Goal: Task Accomplishment & Management: Use online tool/utility

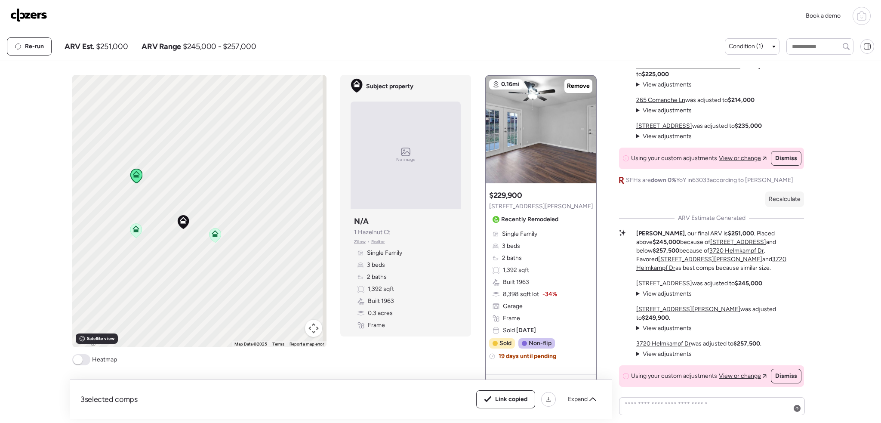
click at [25, 15] on img at bounding box center [28, 15] width 37 height 14
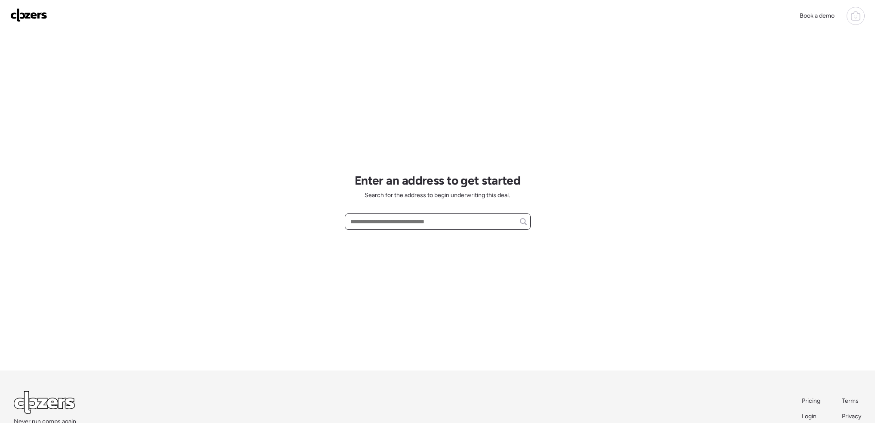
click at [393, 225] on input "text" at bounding box center [437, 222] width 178 height 12
paste input "**********"
click at [462, 217] on input "**********" at bounding box center [437, 222] width 178 height 12
click at [457, 222] on input "**********" at bounding box center [437, 222] width 178 height 12
click at [408, 222] on input "**********" at bounding box center [437, 222] width 178 height 12
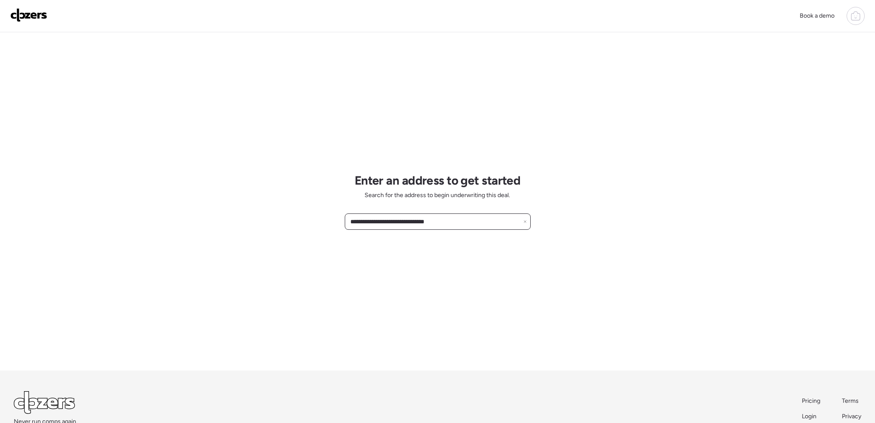
click at [408, 222] on input "**********" at bounding box center [437, 222] width 178 height 12
click at [462, 225] on input "**********" at bounding box center [437, 222] width 178 height 12
click at [414, 227] on input "**********" at bounding box center [437, 222] width 178 height 12
click at [456, 221] on input "**********" at bounding box center [437, 222] width 178 height 12
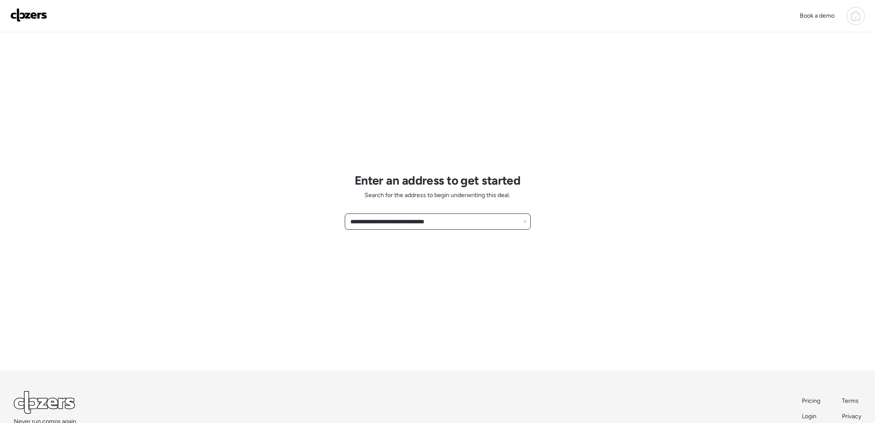
click at [456, 221] on input "**********" at bounding box center [437, 222] width 178 height 12
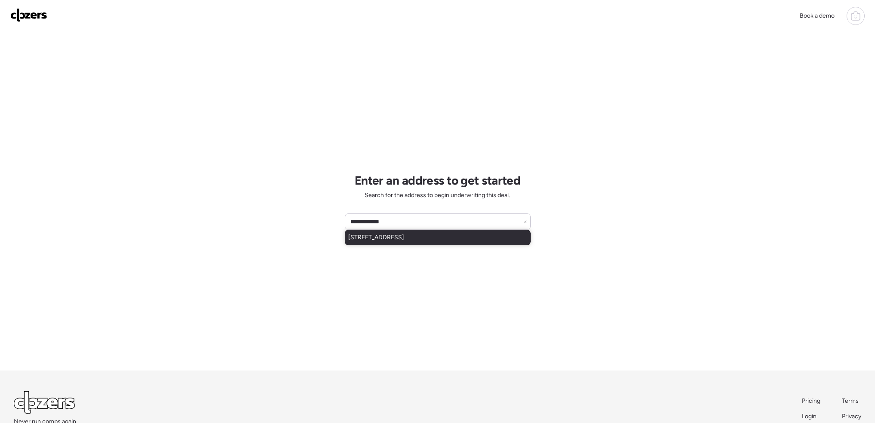
click at [459, 237] on div "[STREET_ADDRESS]" at bounding box center [438, 237] width 186 height 15
type input "**********"
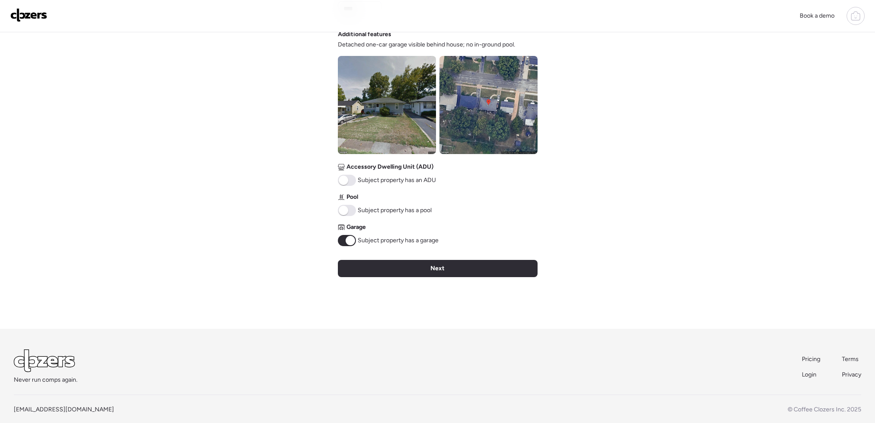
scroll to position [301, 0]
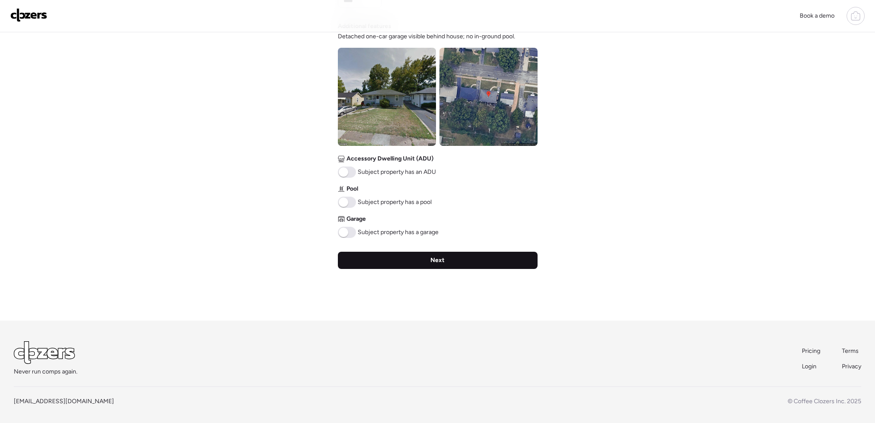
click at [407, 265] on div "Next" at bounding box center [438, 260] width 200 height 17
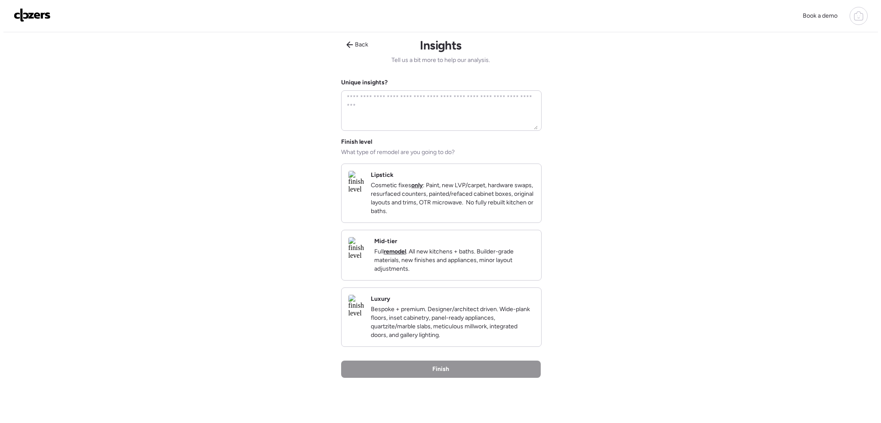
scroll to position [0, 0]
click at [465, 274] on p "Full remodel . All new kitchens + baths. Builder-grade materials, new finishes …" at bounding box center [451, 262] width 160 height 26
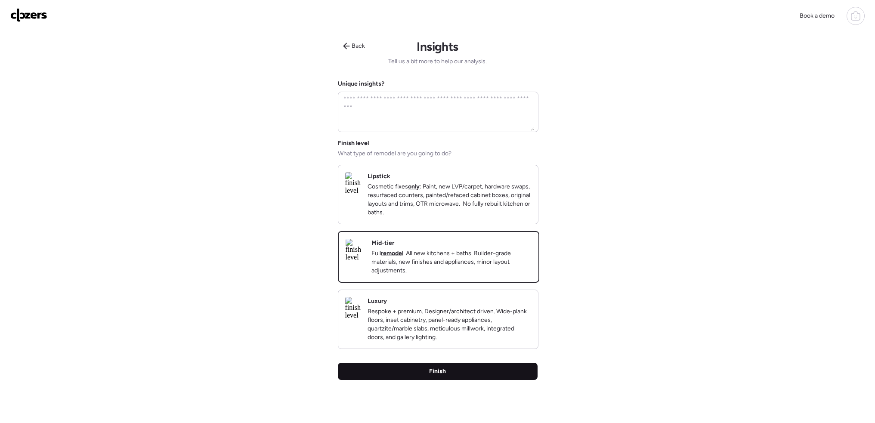
click at [496, 380] on div "Finish" at bounding box center [438, 371] width 200 height 17
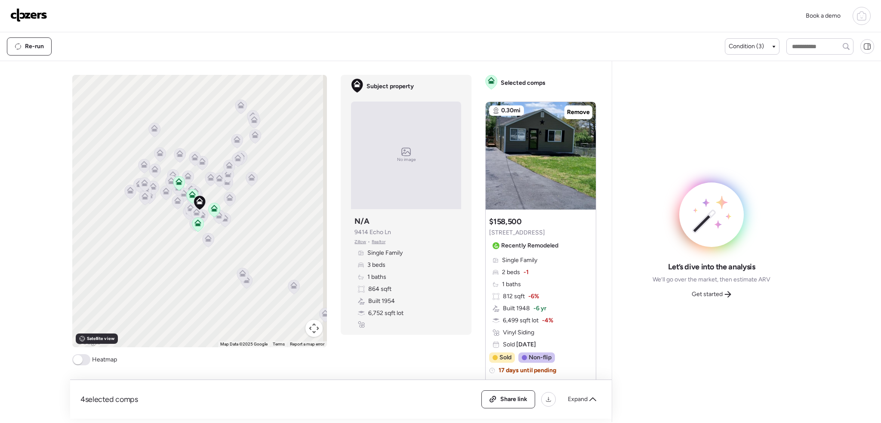
click at [22, 16] on img at bounding box center [28, 15] width 37 height 14
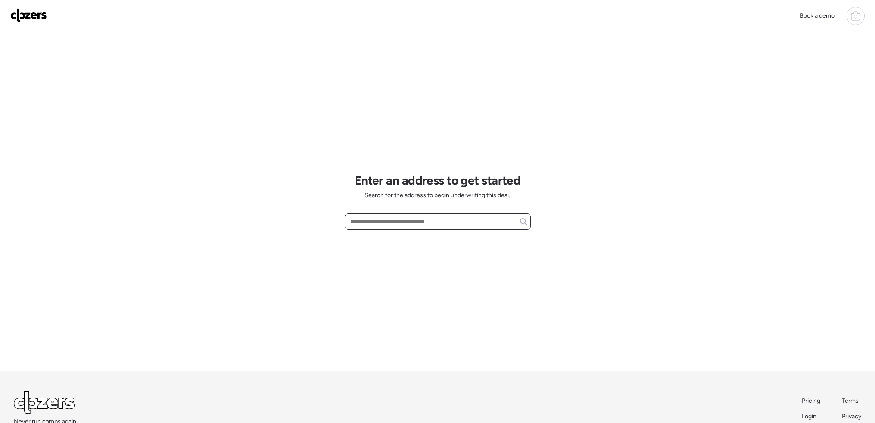
click at [377, 223] on input "text" at bounding box center [437, 222] width 178 height 12
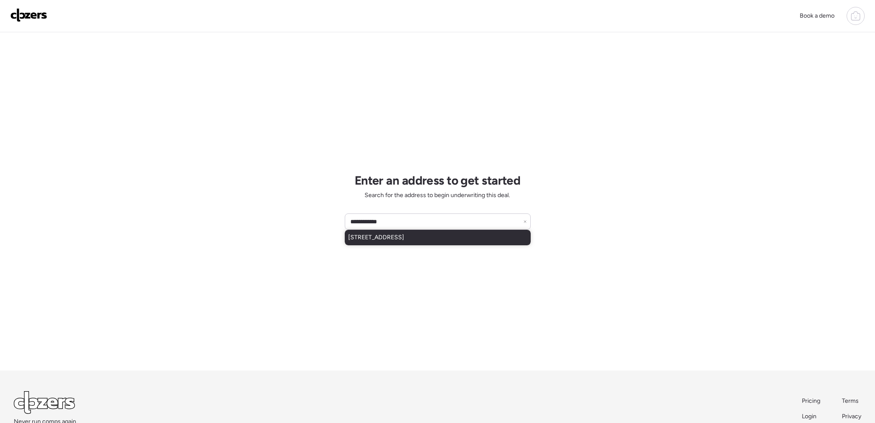
click at [404, 240] on span "2811 Glade Ave, Saint Louis, MO, 63136" at bounding box center [376, 237] width 56 height 9
type input "**********"
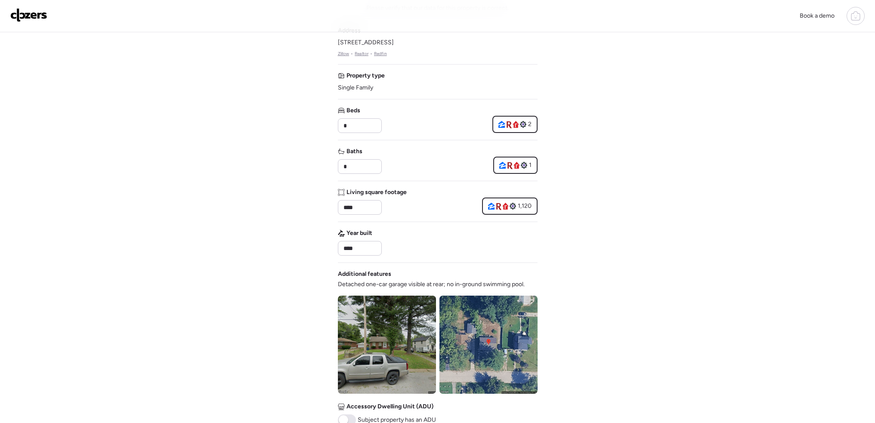
scroll to position [129, 0]
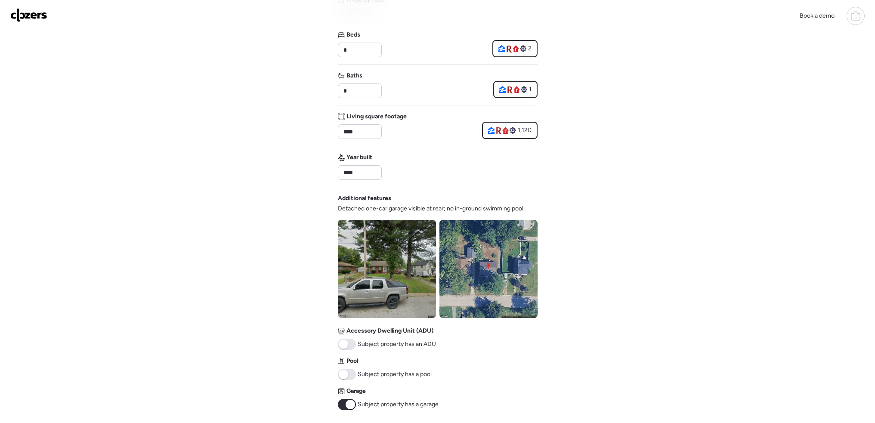
click at [352, 404] on span at bounding box center [349, 404] width 9 height 9
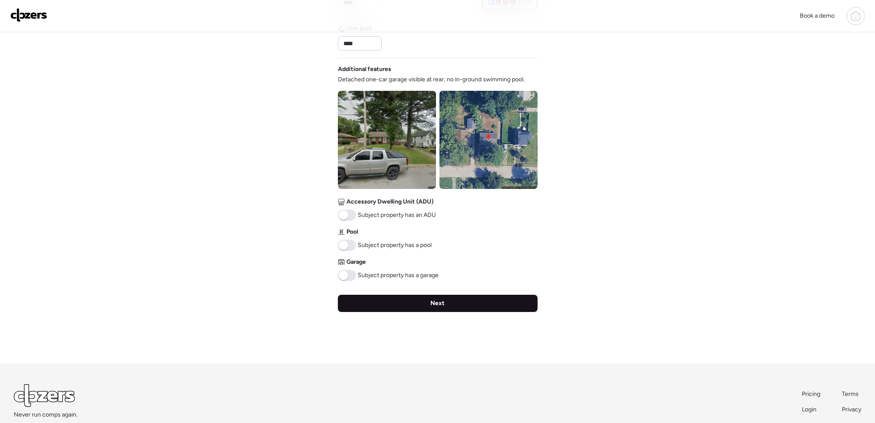
click at [422, 305] on div "Next" at bounding box center [438, 303] width 200 height 17
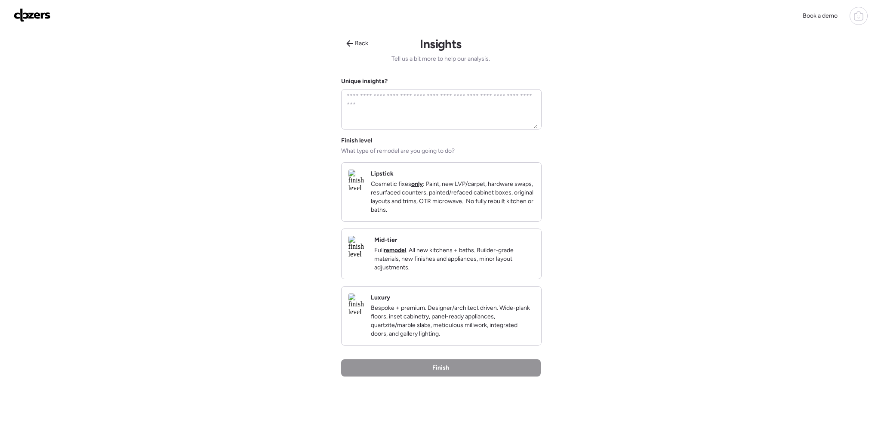
scroll to position [0, 0]
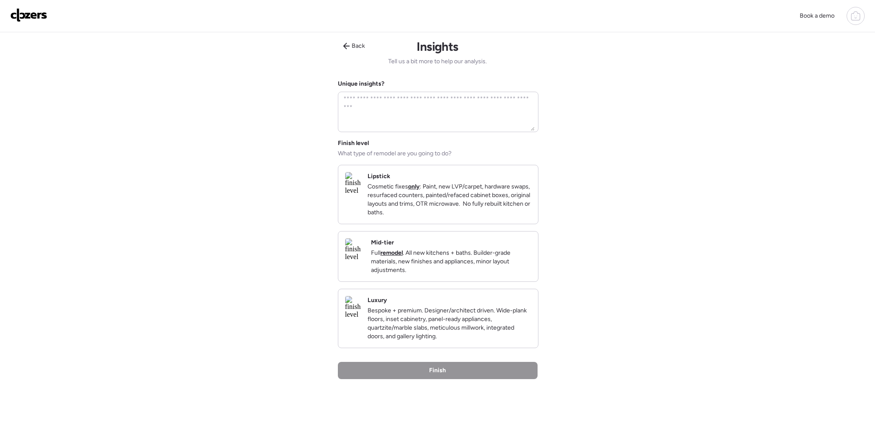
click at [486, 195] on p "Cosmetic fixes only : Paint, new LVP/carpet, hardware swaps, resurfaced counter…" at bounding box center [448, 199] width 163 height 34
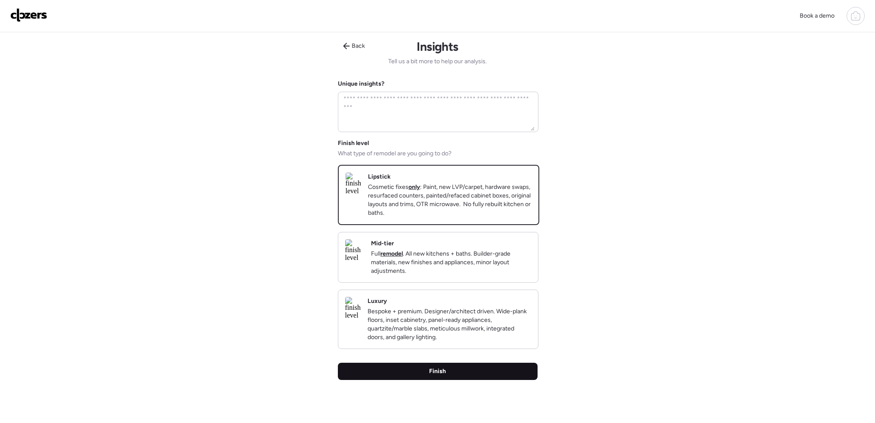
click at [473, 380] on div "Finish" at bounding box center [438, 371] width 200 height 17
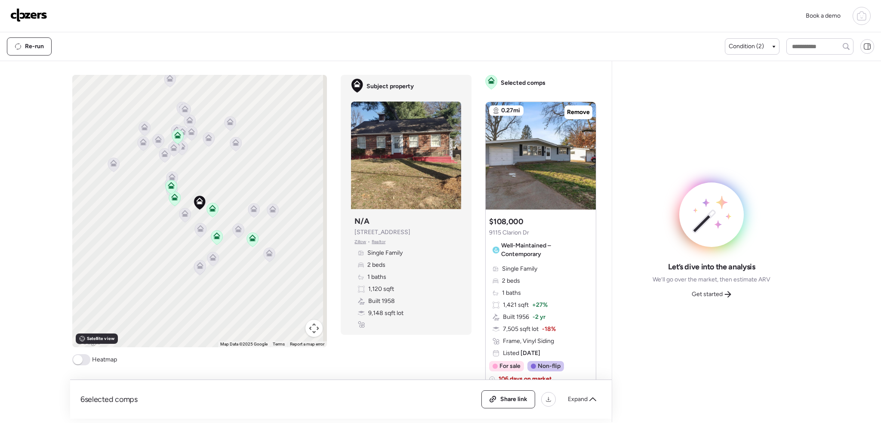
click at [76, 361] on span at bounding box center [77, 359] width 9 height 9
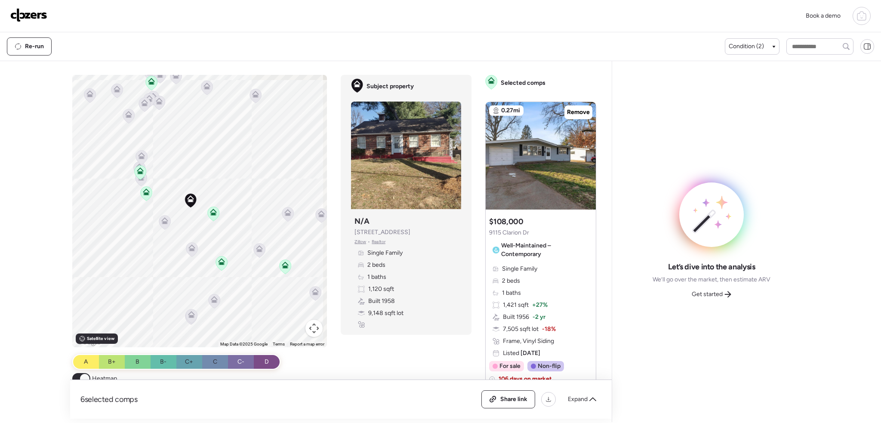
drag, startPoint x: 188, startPoint y: 221, endPoint x: 198, endPoint y: 244, distance: 25.0
click at [198, 244] on div "To activate drag with keyboard, press Alt + Enter. Once in keyboard drag state,…" at bounding box center [199, 211] width 255 height 272
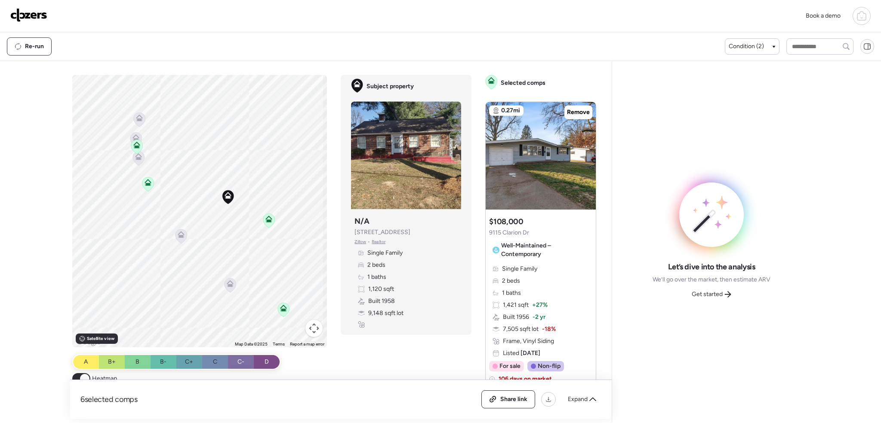
drag, startPoint x: 174, startPoint y: 230, endPoint x: 222, endPoint y: 249, distance: 51.4
click at [221, 250] on div "To activate drag with keyboard, press Alt + Enter. Once in keyboard drag state,…" at bounding box center [199, 211] width 255 height 272
click at [755, 43] on span "Condition (2)" at bounding box center [746, 46] width 35 height 9
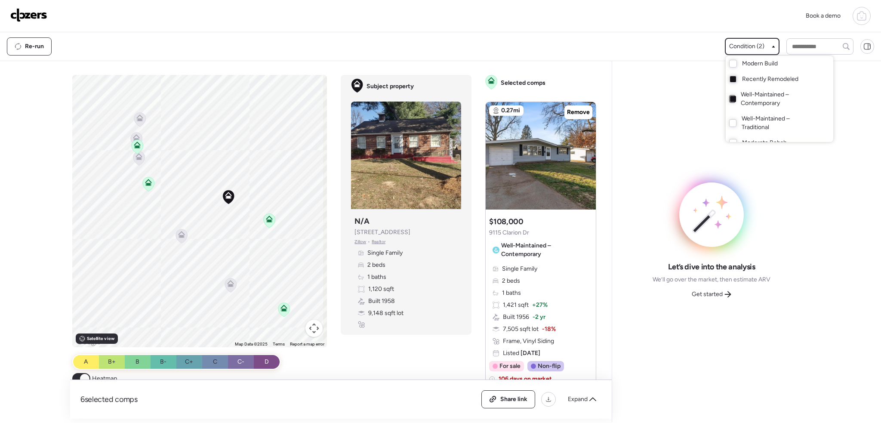
click at [730, 99] on div at bounding box center [733, 99] width 6 height 6
click at [224, 284] on div at bounding box center [440, 187] width 881 height 423
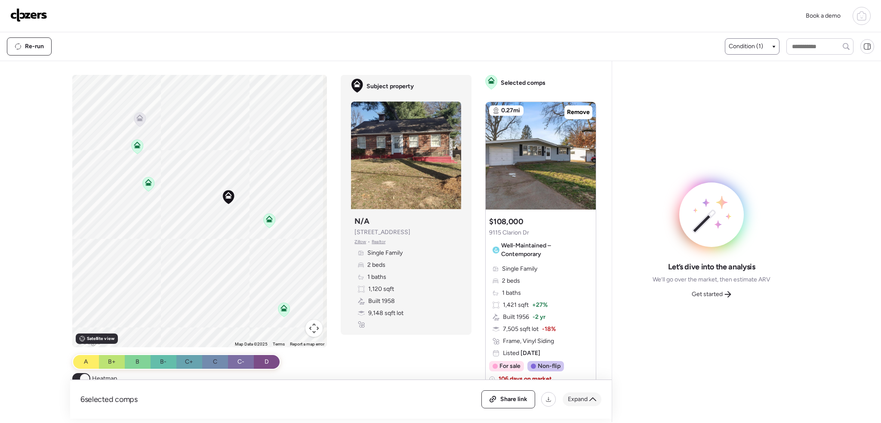
click at [583, 400] on span "Expand" at bounding box center [578, 399] width 20 height 9
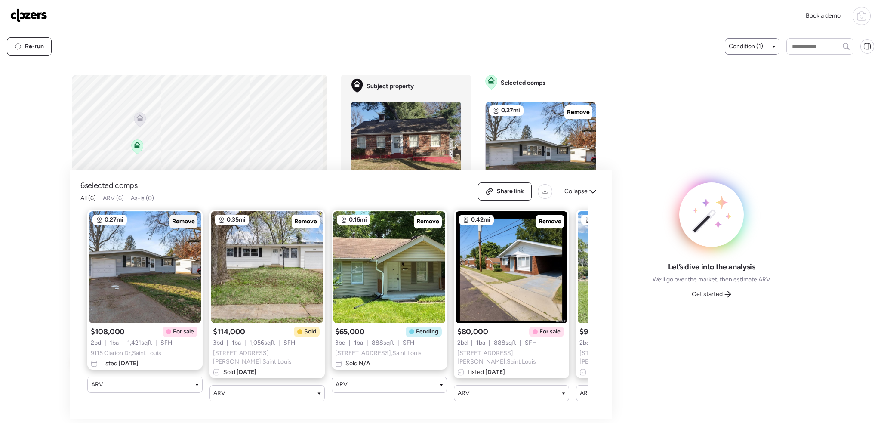
click at [180, 224] on span "Remove" at bounding box center [183, 221] width 23 height 9
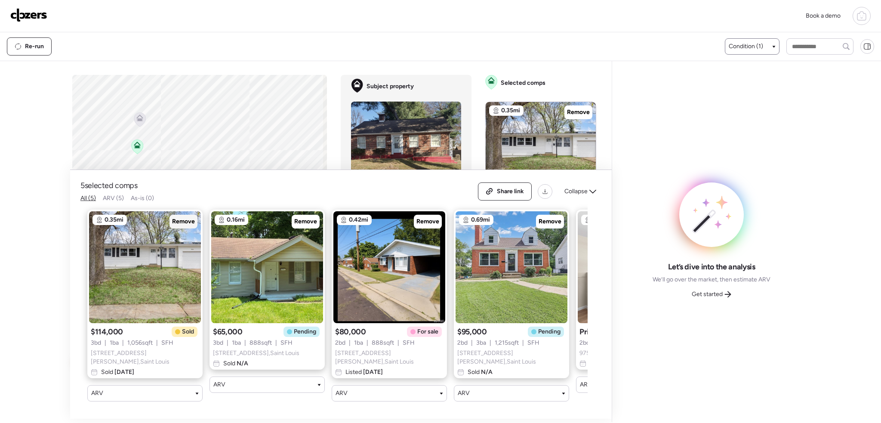
click at [180, 224] on span "Remove" at bounding box center [183, 221] width 23 height 9
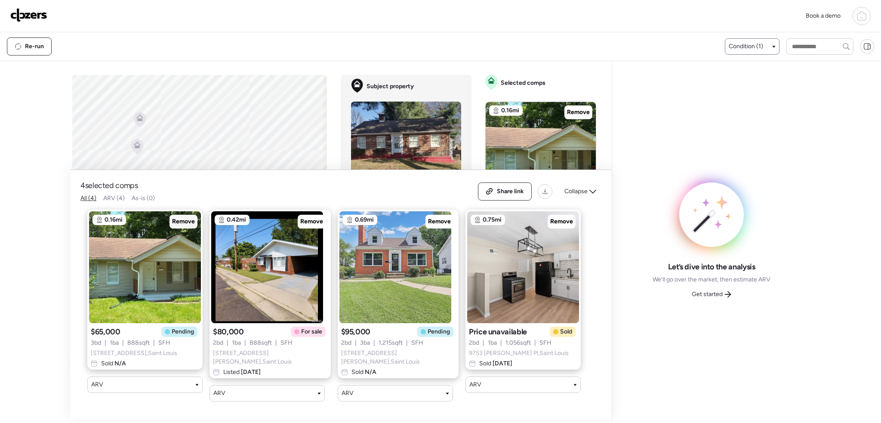
click at [180, 224] on span "Remove" at bounding box center [183, 221] width 23 height 9
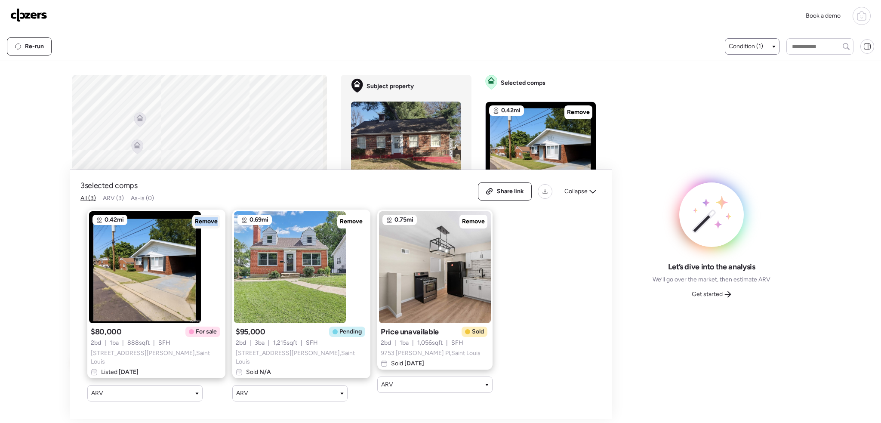
click at [195, 224] on span "Remove" at bounding box center [206, 221] width 23 height 9
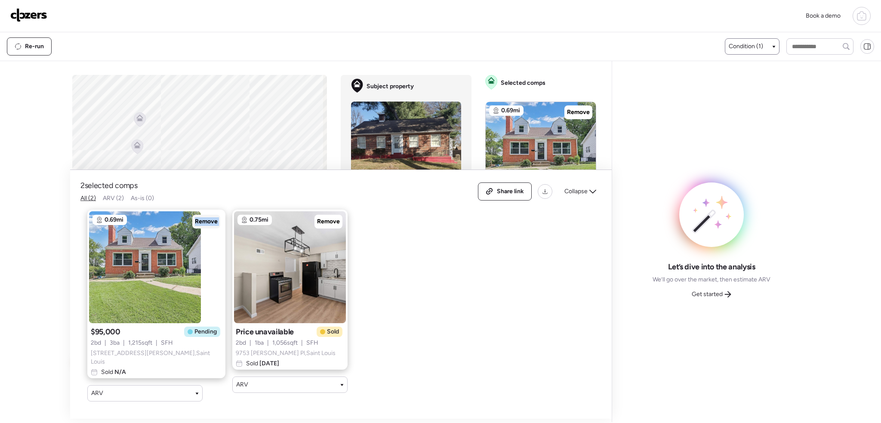
click at [195, 224] on span "Remove" at bounding box center [206, 221] width 23 height 9
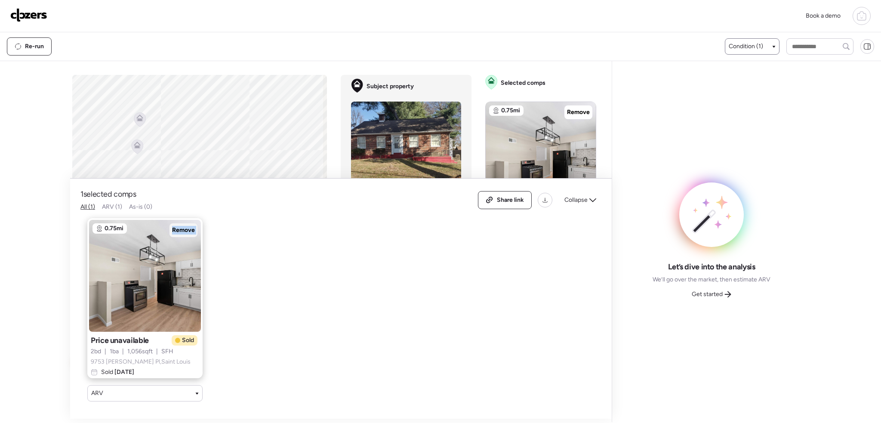
click at [180, 226] on span "Remove" at bounding box center [183, 230] width 23 height 9
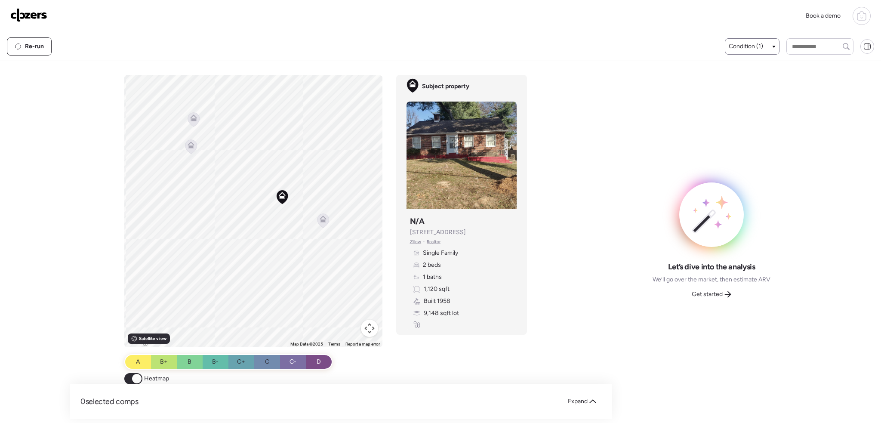
click at [323, 223] on icon at bounding box center [323, 220] width 12 height 14
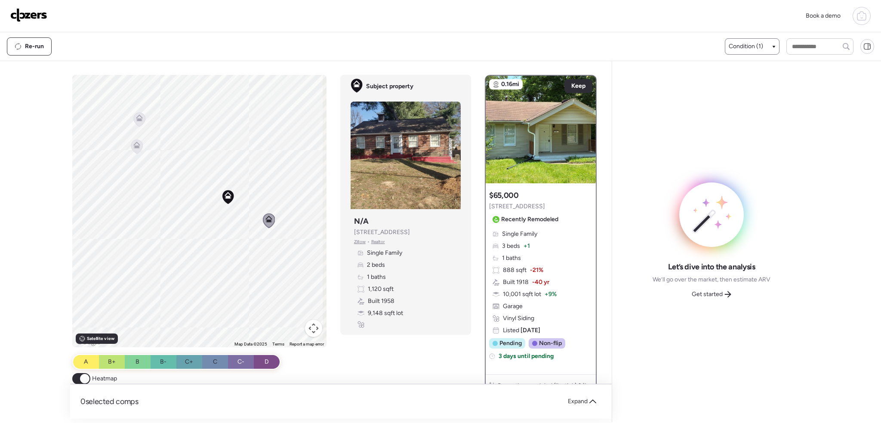
click at [139, 146] on icon at bounding box center [137, 146] width 12 height 14
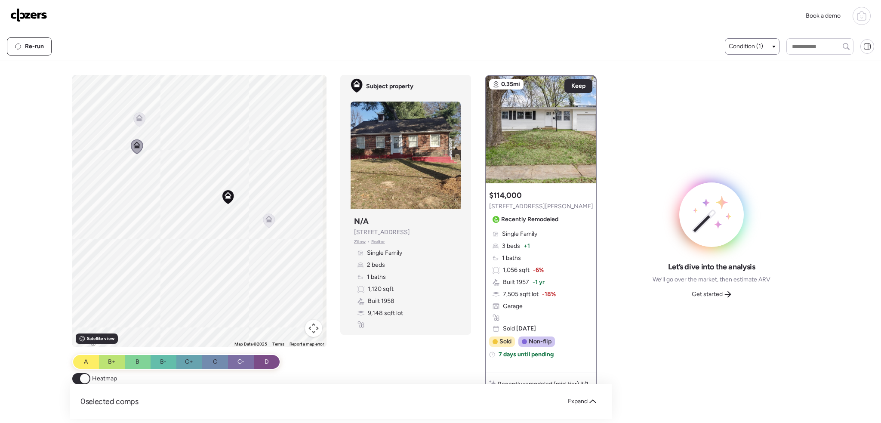
click at [142, 122] on icon at bounding box center [139, 119] width 12 height 15
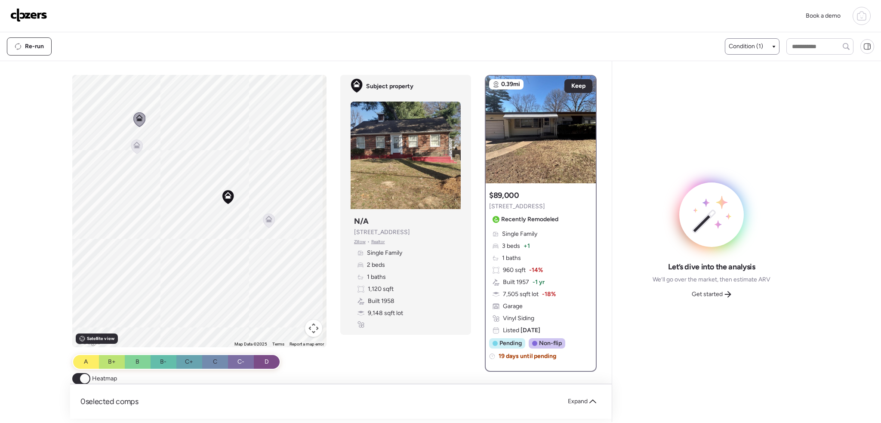
click at [134, 145] on icon at bounding box center [137, 144] width 6 height 4
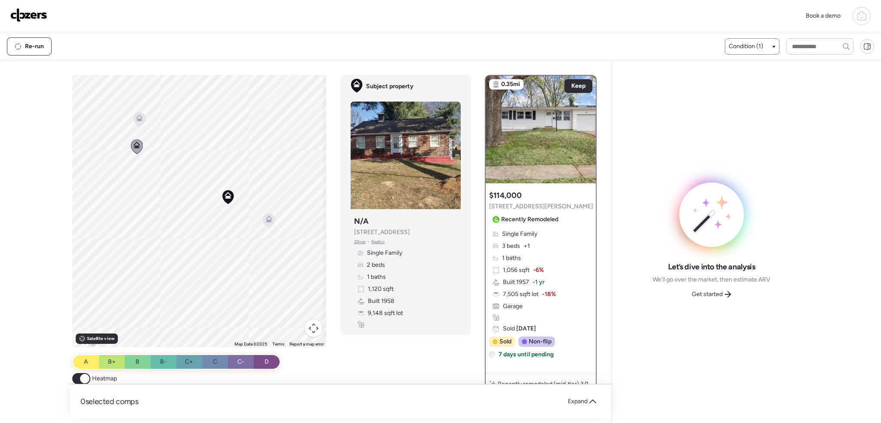
click at [741, 52] on div "Condition (1)" at bounding box center [752, 46] width 55 height 16
click at [745, 42] on span "Condition (1)" at bounding box center [746, 46] width 34 height 9
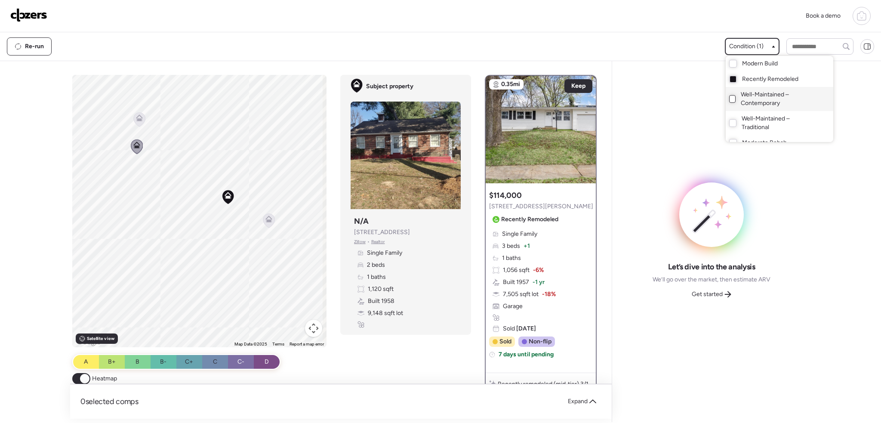
click at [730, 98] on div at bounding box center [732, 99] width 7 height 8
click at [267, 217] on div at bounding box center [440, 187] width 881 height 423
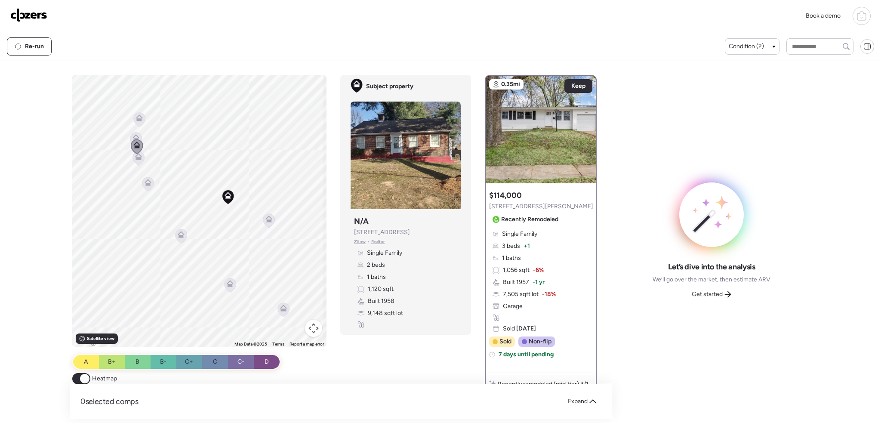
click at [268, 217] on icon at bounding box center [269, 218] width 6 height 4
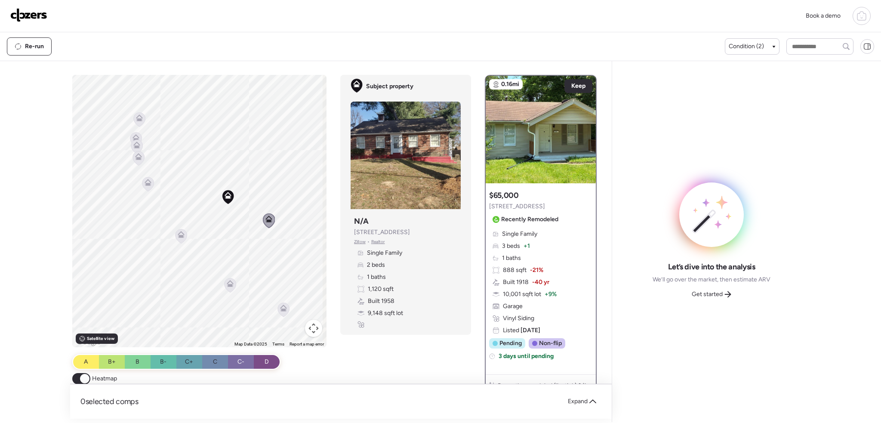
click at [179, 233] on icon at bounding box center [181, 234] width 7 height 7
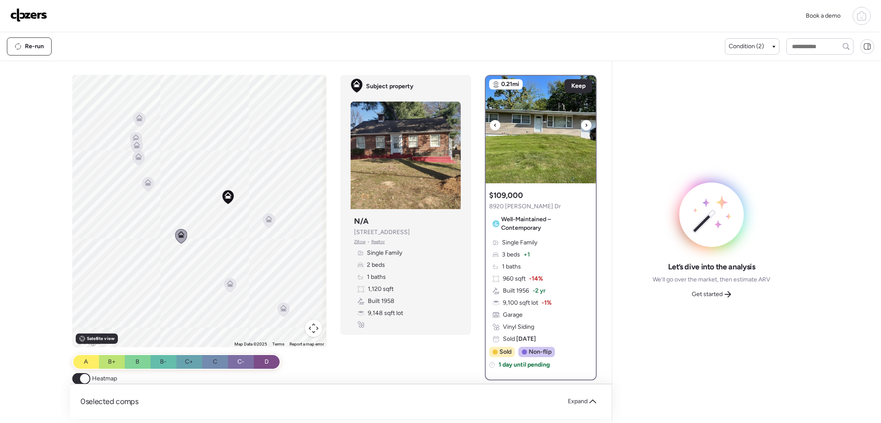
click at [585, 127] on icon at bounding box center [586, 125] width 3 height 10
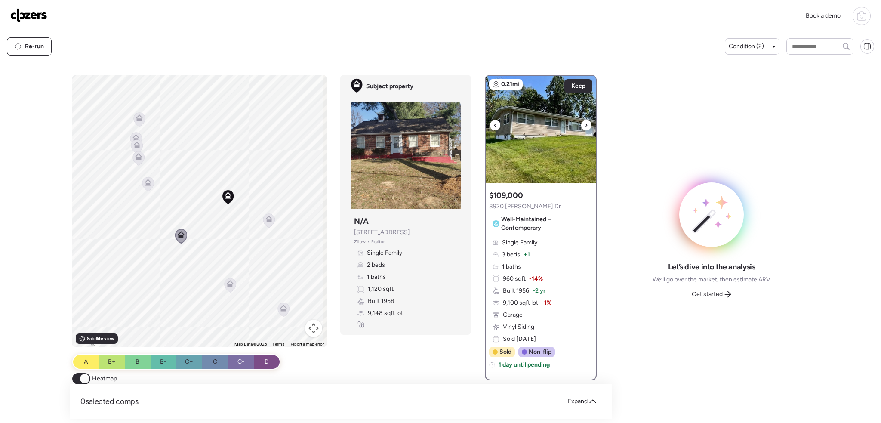
click at [582, 127] on img at bounding box center [541, 130] width 110 height 108
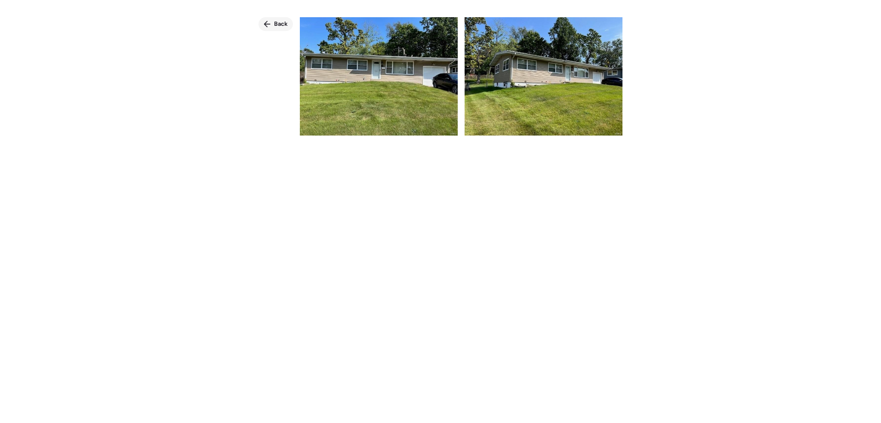
click at [278, 25] on span "Back" at bounding box center [281, 24] width 14 height 9
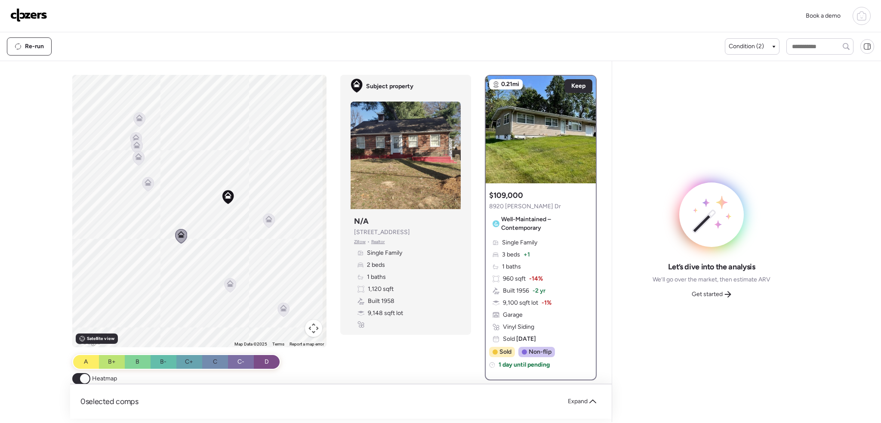
click at [148, 184] on icon at bounding box center [148, 184] width 6 height 3
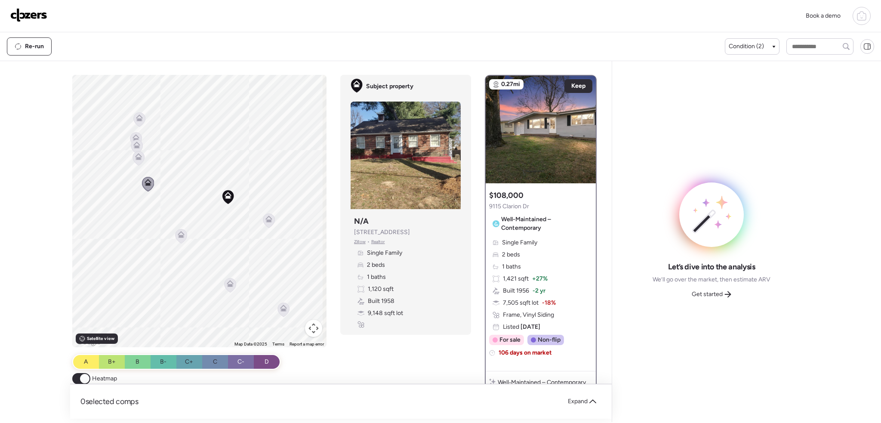
click at [138, 156] on icon at bounding box center [138, 156] width 7 height 7
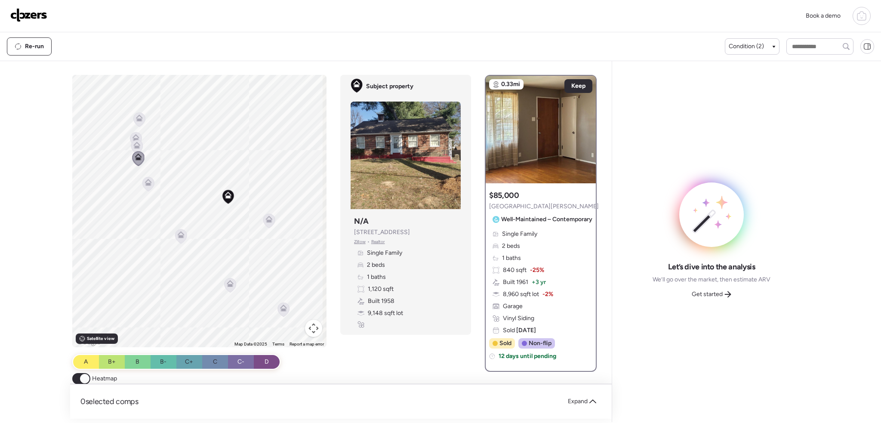
click at [38, 17] on img at bounding box center [28, 15] width 37 height 14
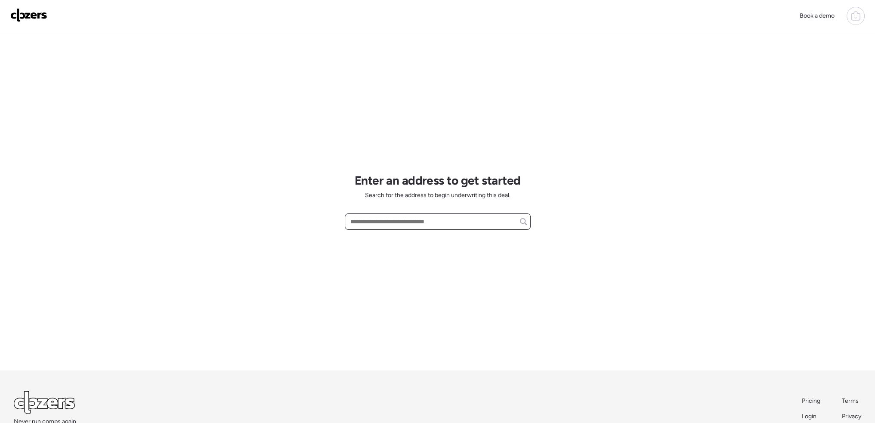
click at [394, 217] on input "text" at bounding box center [437, 222] width 178 height 12
paste input "**********"
click at [441, 223] on input "**********" at bounding box center [437, 222] width 178 height 12
drag, startPoint x: 466, startPoint y: 221, endPoint x: 284, endPoint y: 209, distance: 182.8
click at [283, 210] on div "**********" at bounding box center [437, 238] width 875 height 476
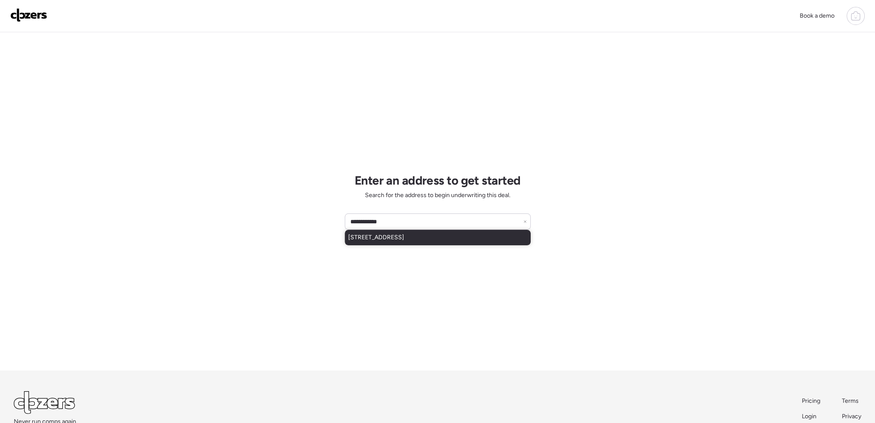
click at [404, 240] on span "10441 Baron Dr, Saint Louis, MO, 63136" at bounding box center [376, 237] width 56 height 9
type input "**********"
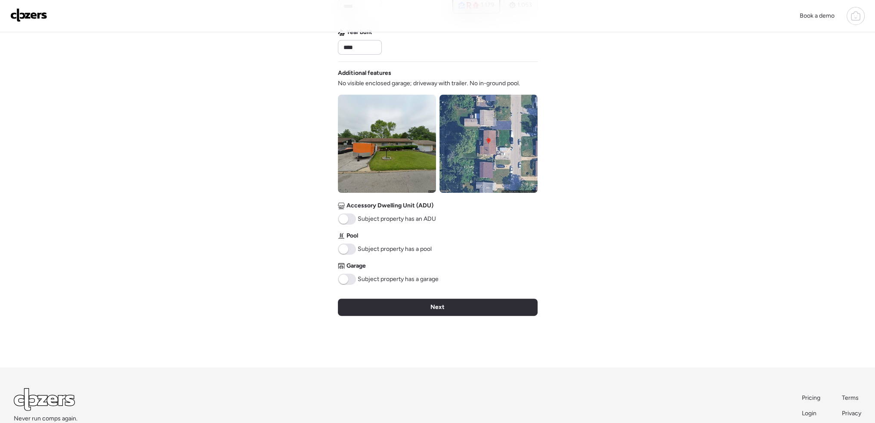
scroll to position [258, 0]
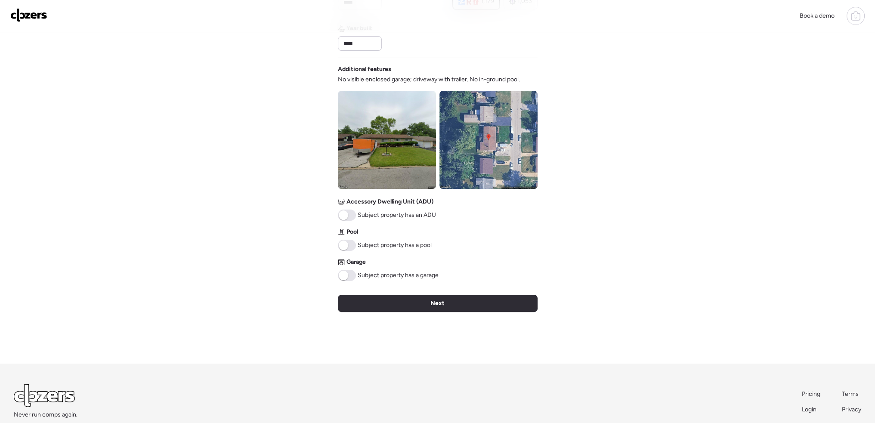
click at [347, 273] on span at bounding box center [343, 275] width 9 height 9
click at [444, 299] on span "Next" at bounding box center [437, 303] width 14 height 9
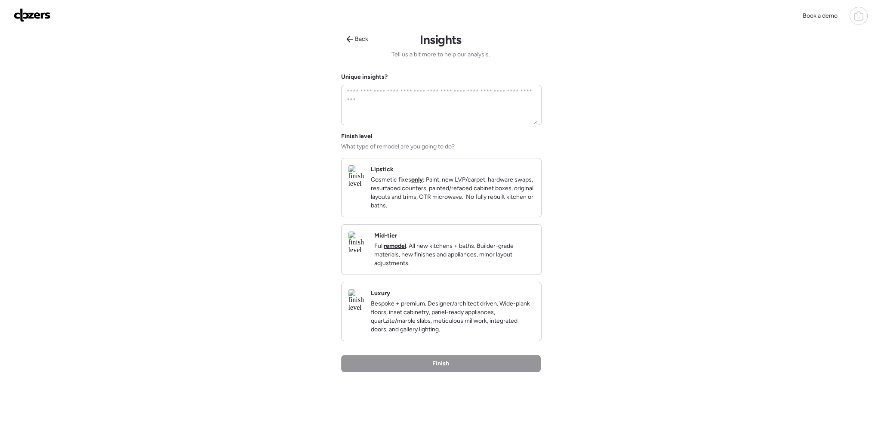
scroll to position [0, 0]
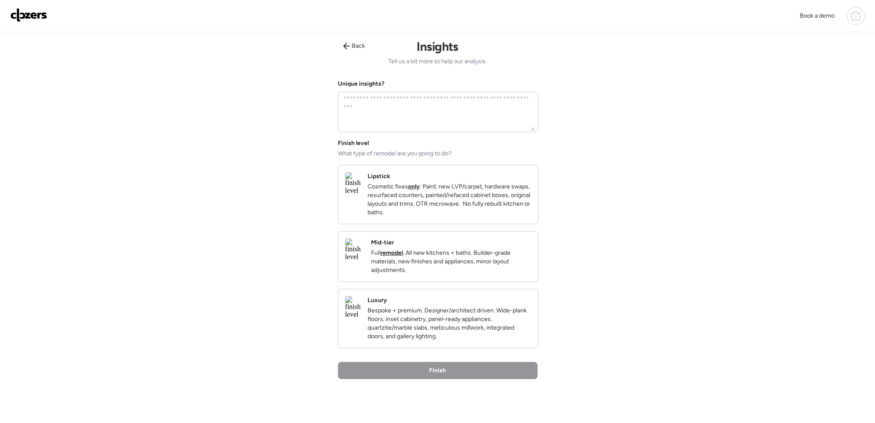
click at [473, 202] on p "Cosmetic fixes only : Paint, new LVP/carpet, hardware swaps, resurfaced counter…" at bounding box center [448, 199] width 163 height 34
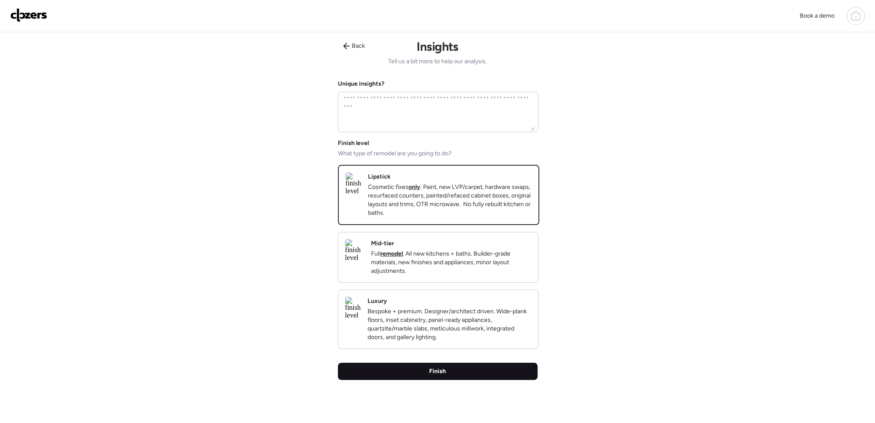
click at [433, 376] on span "Finish" at bounding box center [437, 371] width 17 height 9
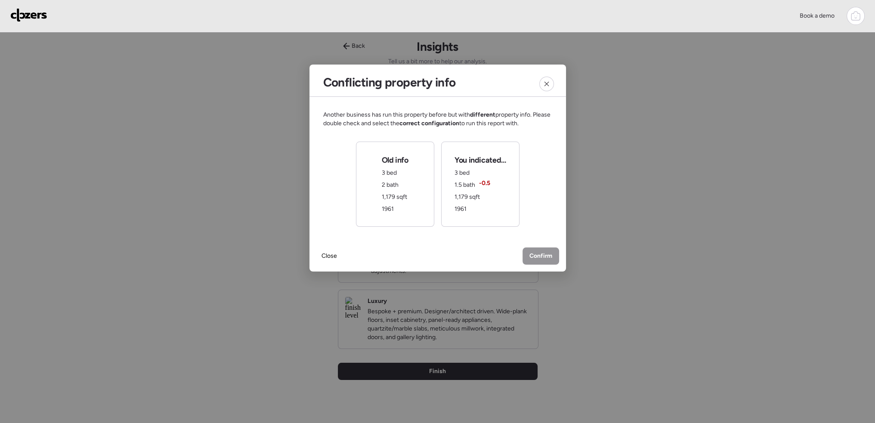
click at [413, 173] on div "Old info 3 bed 2 bath 1,179 sqft 1961" at bounding box center [395, 184] width 78 height 85
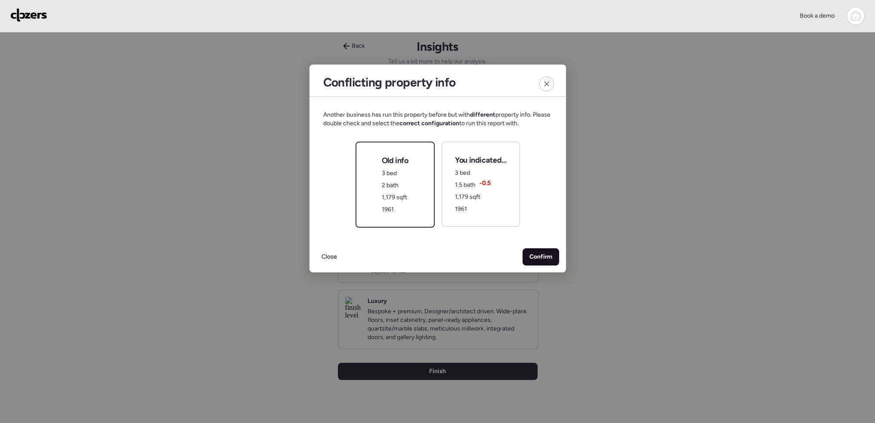
click at [534, 257] on span "Confirm" at bounding box center [540, 257] width 23 height 9
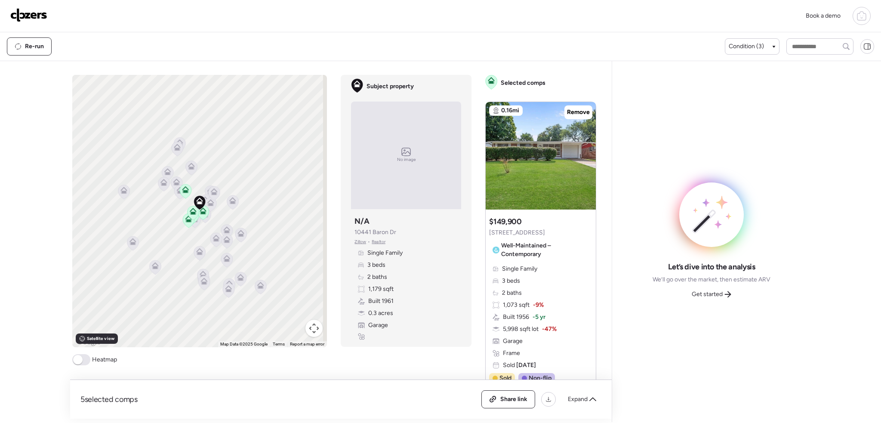
click at [81, 361] on span at bounding box center [77, 359] width 9 height 9
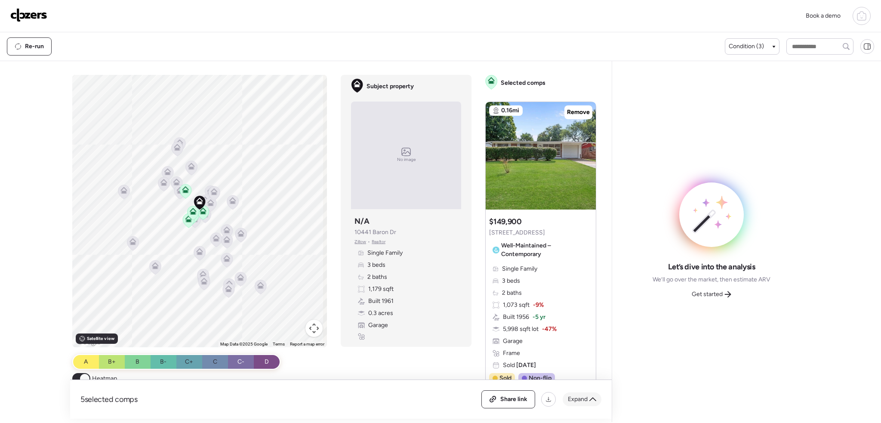
click at [592, 405] on div "Expand" at bounding box center [582, 399] width 39 height 14
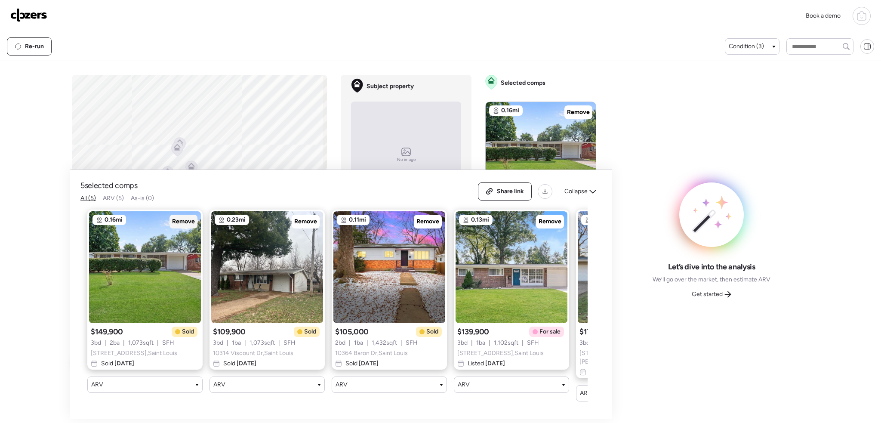
click at [184, 220] on span "Remove" at bounding box center [183, 221] width 23 height 9
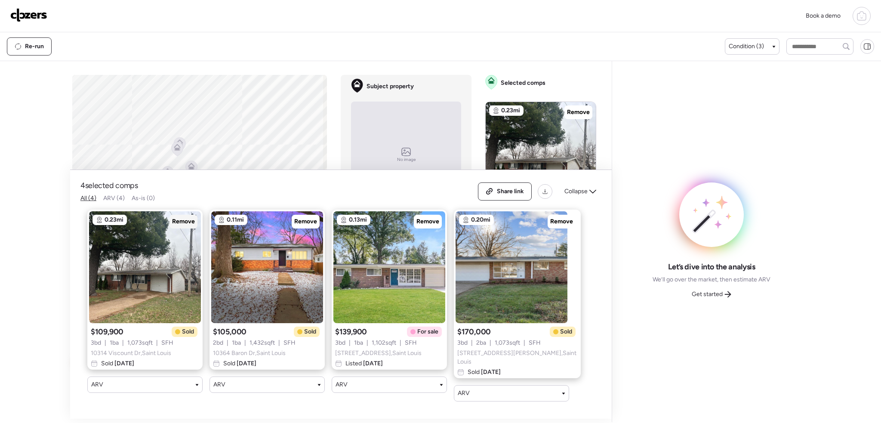
click at [184, 220] on span "Remove" at bounding box center [183, 221] width 23 height 9
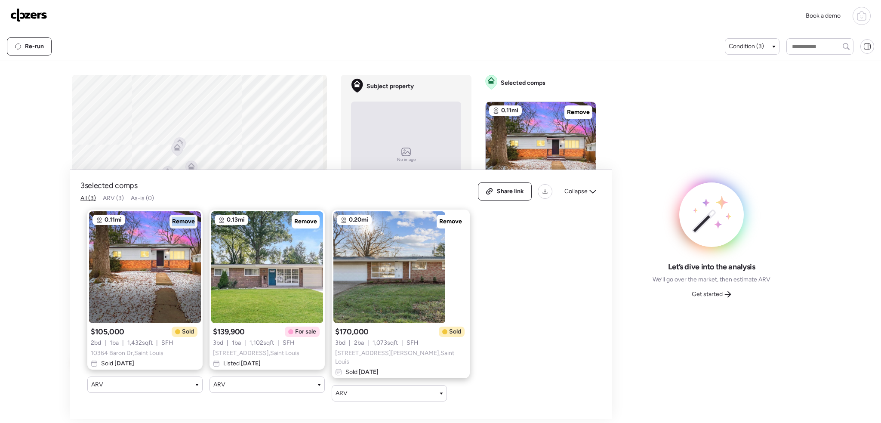
click at [184, 220] on span "Remove" at bounding box center [183, 221] width 23 height 9
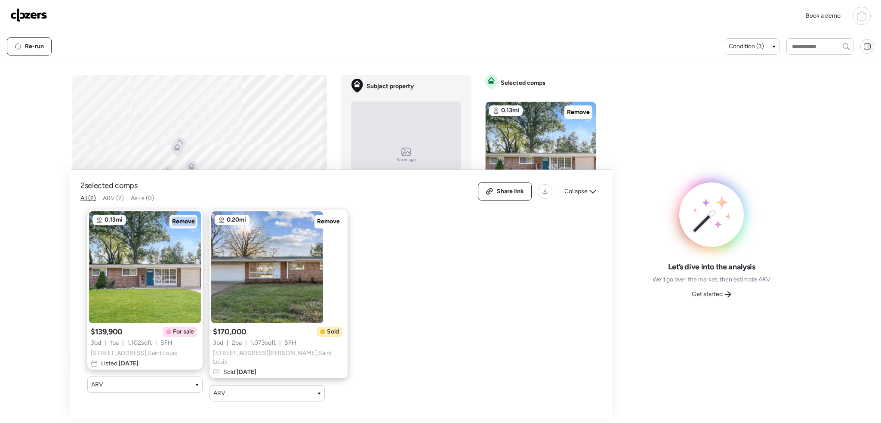
click at [184, 220] on span "Remove" at bounding box center [183, 221] width 23 height 9
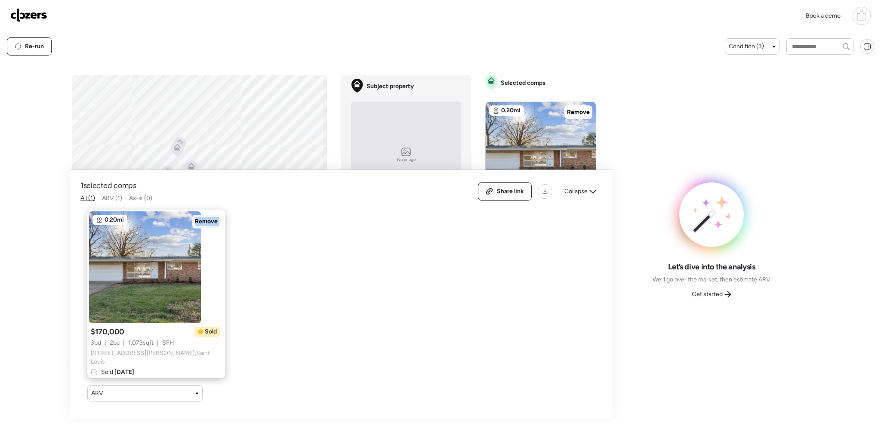
click at [195, 220] on span "Remove" at bounding box center [206, 221] width 23 height 9
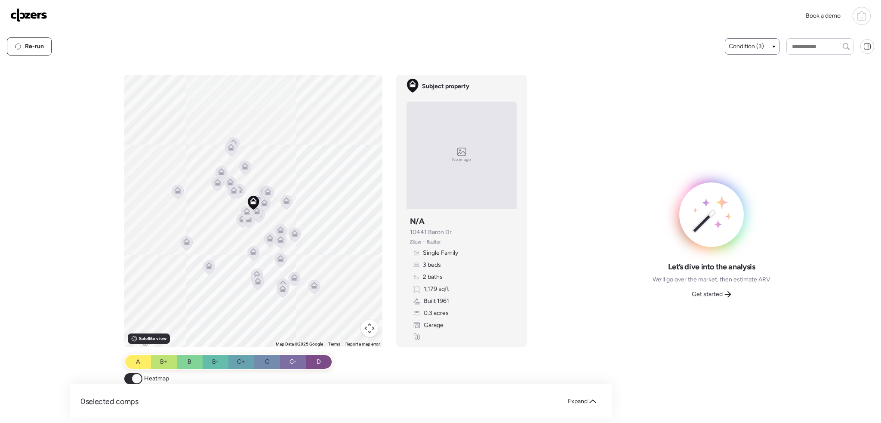
click at [759, 40] on div "Condition (3)" at bounding box center [752, 46] width 55 height 16
click at [752, 43] on span "Condition (3)" at bounding box center [746, 46] width 35 height 9
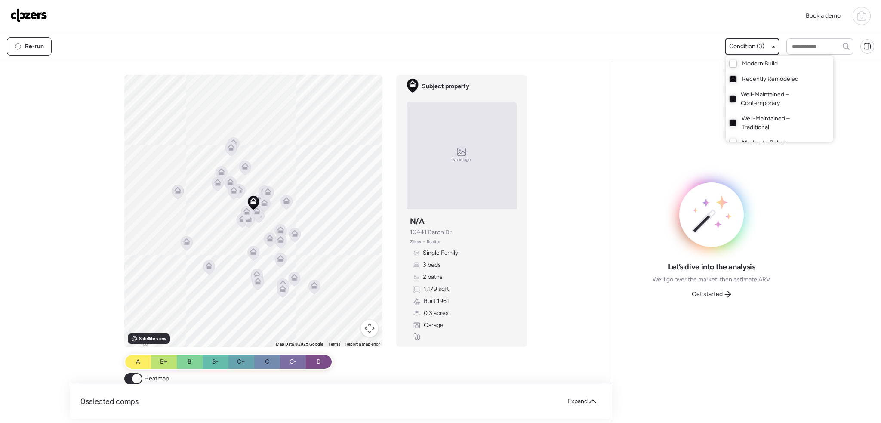
drag, startPoint x: 731, startPoint y: 100, endPoint x: 735, endPoint y: 120, distance: 20.2
click at [731, 101] on div at bounding box center [733, 99] width 6 height 6
drag, startPoint x: 735, startPoint y: 120, endPoint x: 736, endPoint y: 103, distance: 17.2
click at [736, 120] on div "Well-Maintained – Traditional" at bounding box center [780, 123] width 108 height 24
click at [265, 211] on div at bounding box center [440, 187] width 881 height 423
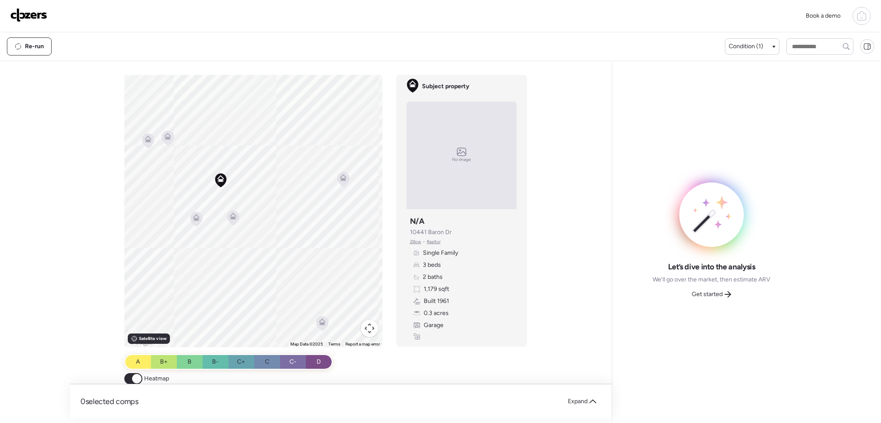
drag, startPoint x: 247, startPoint y: 185, endPoint x: 271, endPoint y: 296, distance: 114.4
click at [271, 296] on div "To activate drag with keyboard, press Alt + Enter. Once in keyboard drag state,…" at bounding box center [253, 211] width 258 height 272
drag, startPoint x: 261, startPoint y: 251, endPoint x: 295, endPoint y: 198, distance: 62.5
click at [299, 196] on div "To activate drag with keyboard, press Alt + Enter. Once in keyboard drag state,…" at bounding box center [253, 211] width 258 height 272
click at [251, 213] on icon at bounding box center [251, 211] width 7 height 7
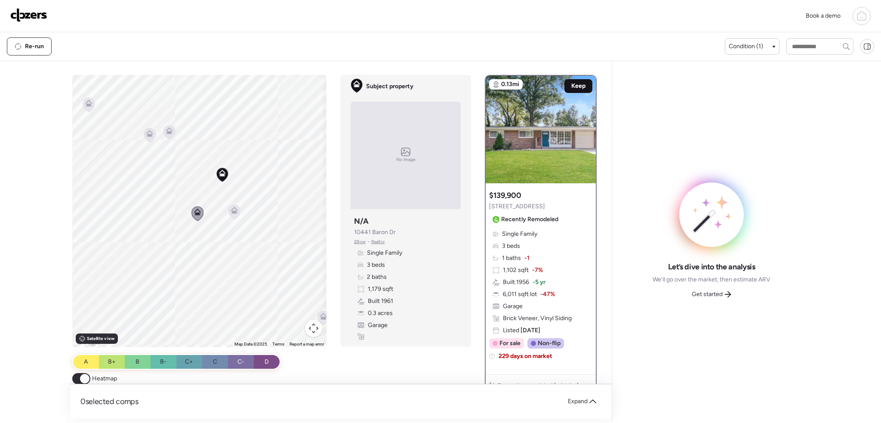
click at [579, 86] on span "Keep" at bounding box center [578, 86] width 14 height 9
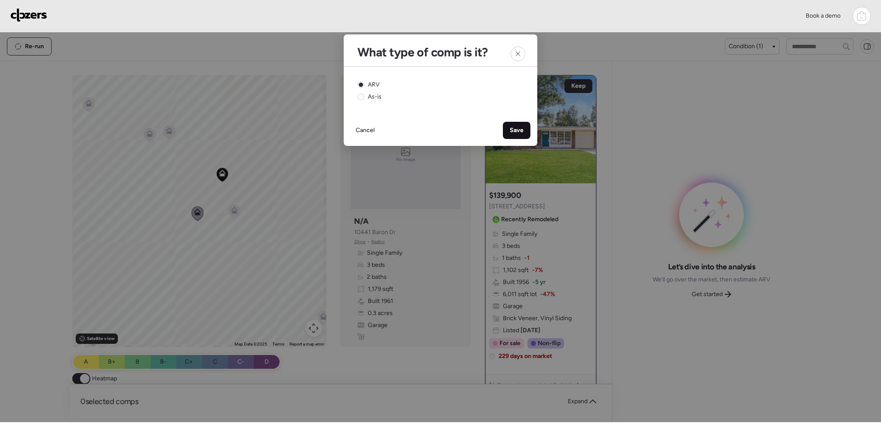
click at [517, 126] on span "Save" at bounding box center [517, 130] width 14 height 9
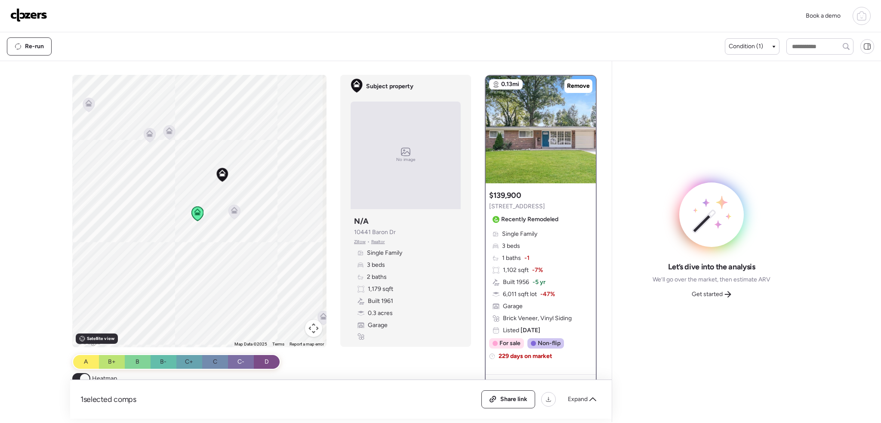
click at [234, 207] on icon at bounding box center [234, 210] width 7 height 7
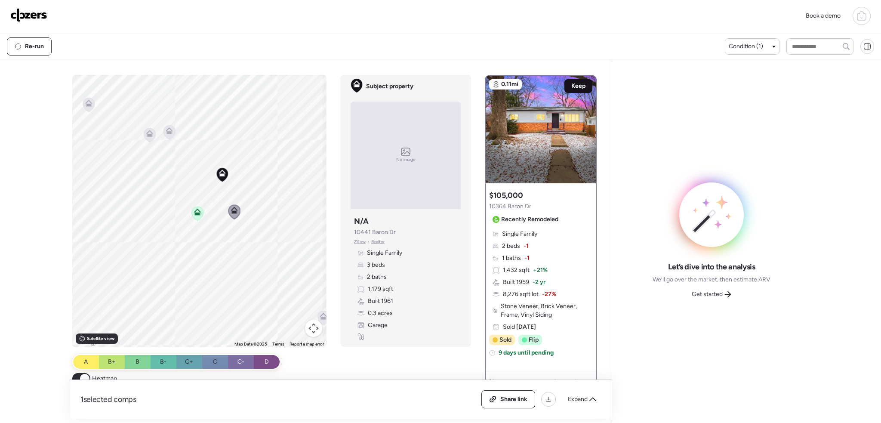
click at [580, 87] on span "Keep" at bounding box center [578, 86] width 14 height 9
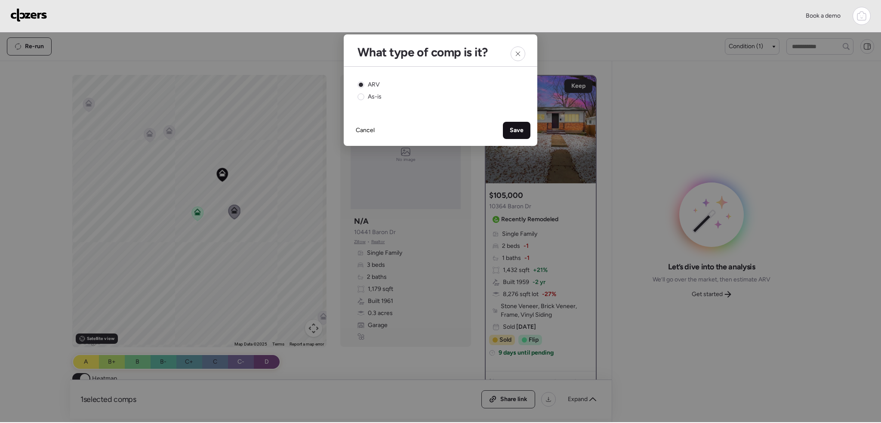
click at [517, 132] on span "Save" at bounding box center [517, 130] width 14 height 9
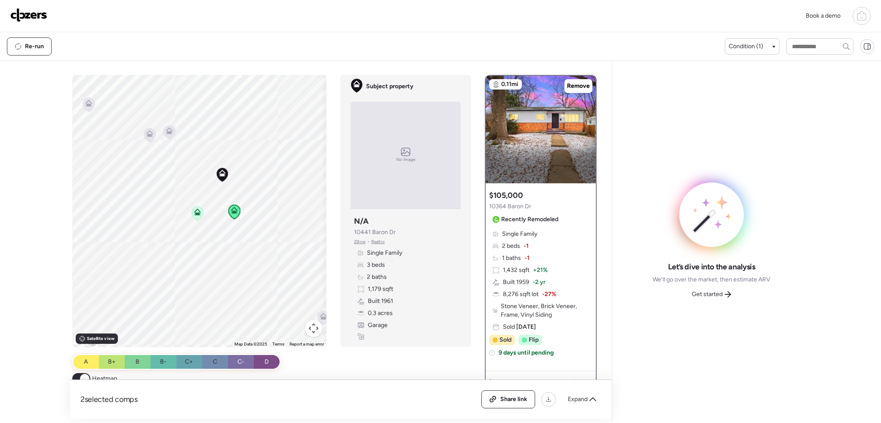
click at [163, 131] on div at bounding box center [169, 133] width 12 height 16
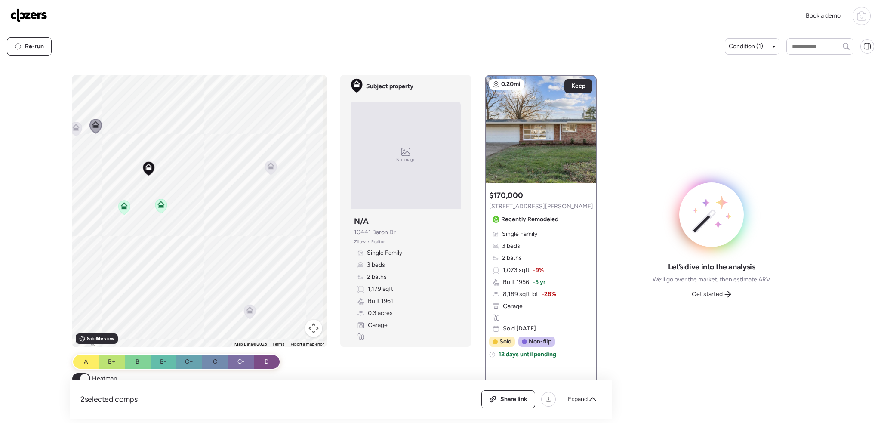
drag, startPoint x: 210, startPoint y: 268, endPoint x: 148, endPoint y: 282, distance: 64.0
click at [148, 282] on div "To activate drag with keyboard, press Alt + Enter. Once in keyboard drag state,…" at bounding box center [199, 211] width 255 height 272
click at [280, 187] on icon at bounding box center [282, 188] width 6 height 3
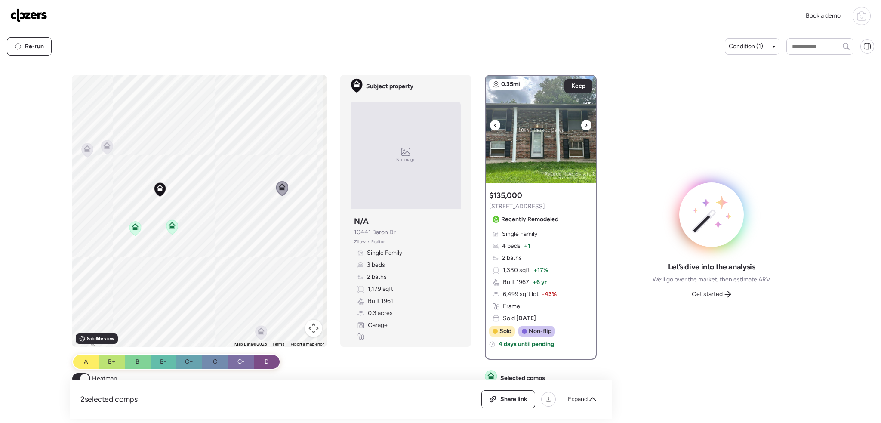
click at [586, 123] on icon at bounding box center [587, 124] width 2 height 3
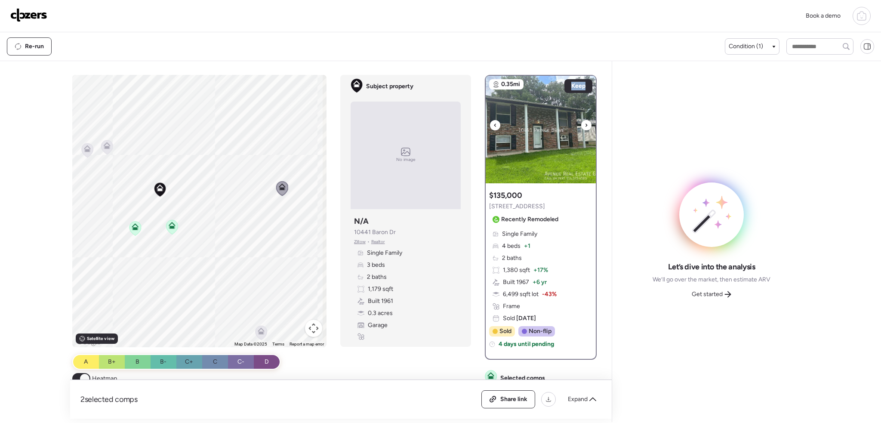
click at [586, 123] on icon at bounding box center [587, 124] width 2 height 3
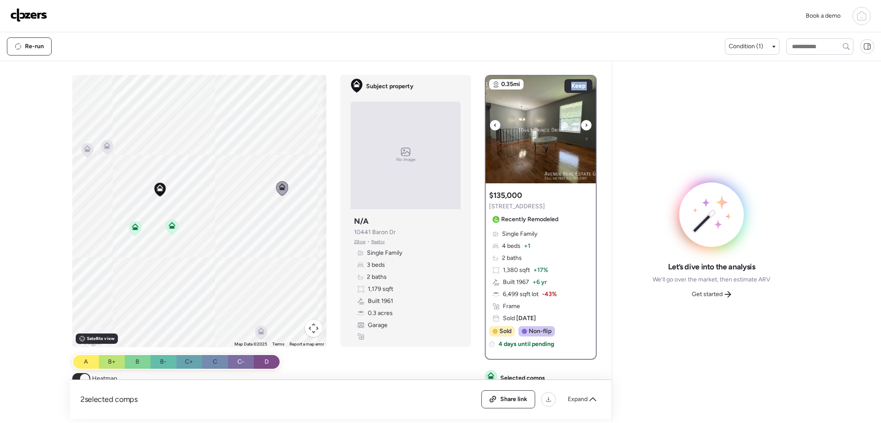
click at [586, 123] on icon at bounding box center [587, 124] width 2 height 3
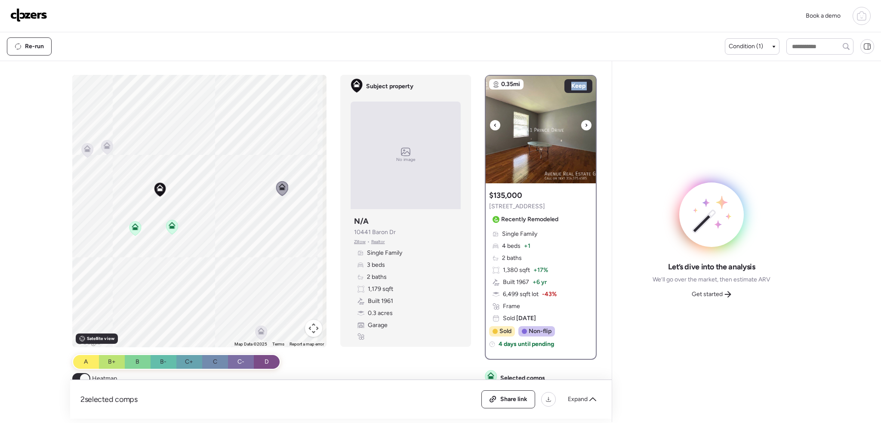
click at [586, 123] on icon at bounding box center [587, 124] width 2 height 3
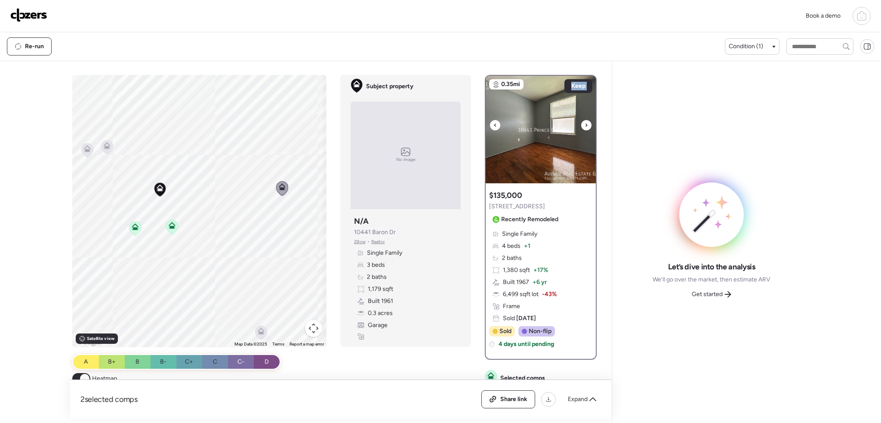
click at [586, 123] on icon at bounding box center [587, 124] width 2 height 3
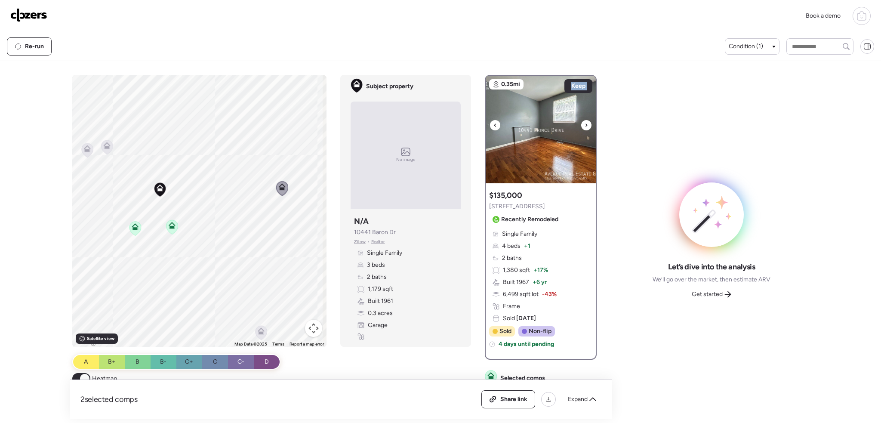
click at [586, 123] on icon at bounding box center [587, 124] width 2 height 3
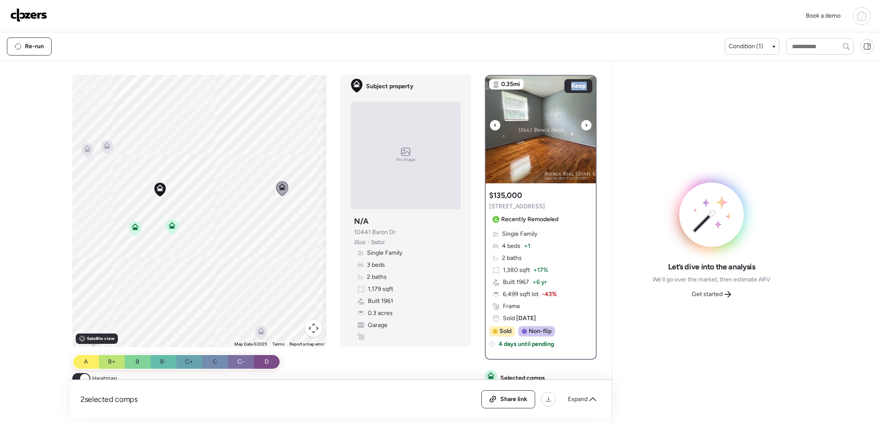
click at [586, 123] on icon at bounding box center [587, 124] width 2 height 3
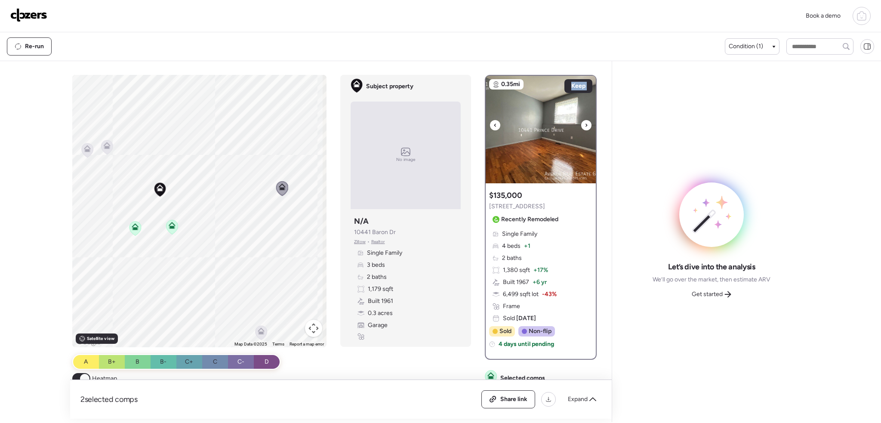
click at [586, 123] on icon at bounding box center [587, 124] width 2 height 3
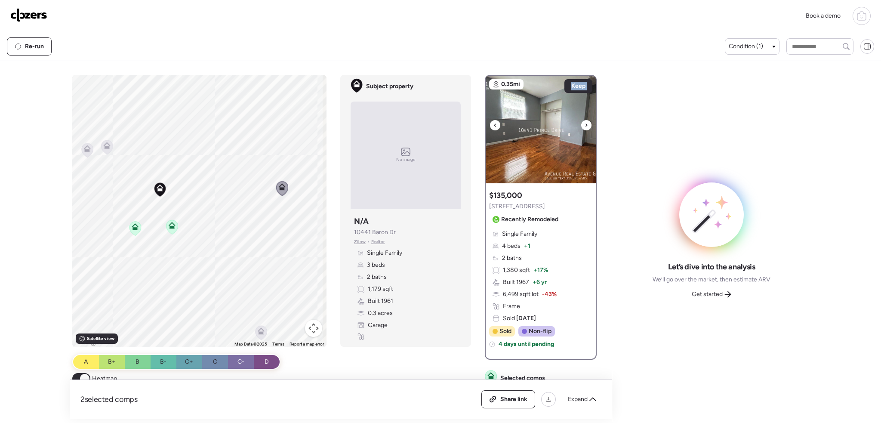
click at [586, 123] on icon at bounding box center [587, 124] width 2 height 3
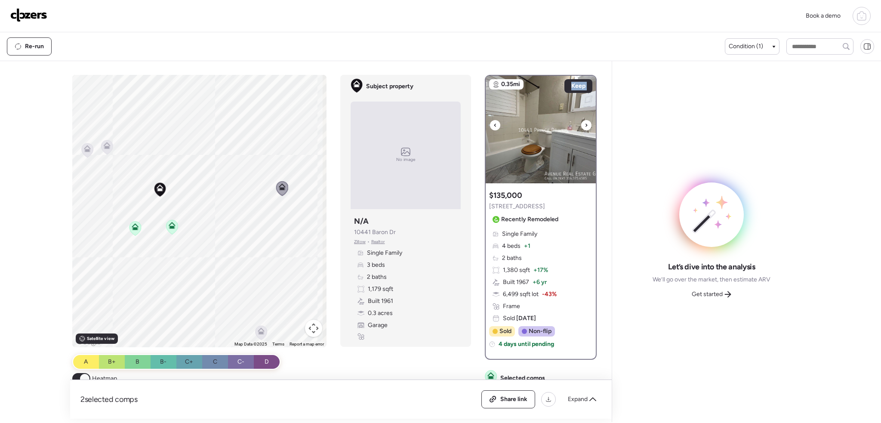
click at [586, 123] on icon at bounding box center [587, 124] width 2 height 3
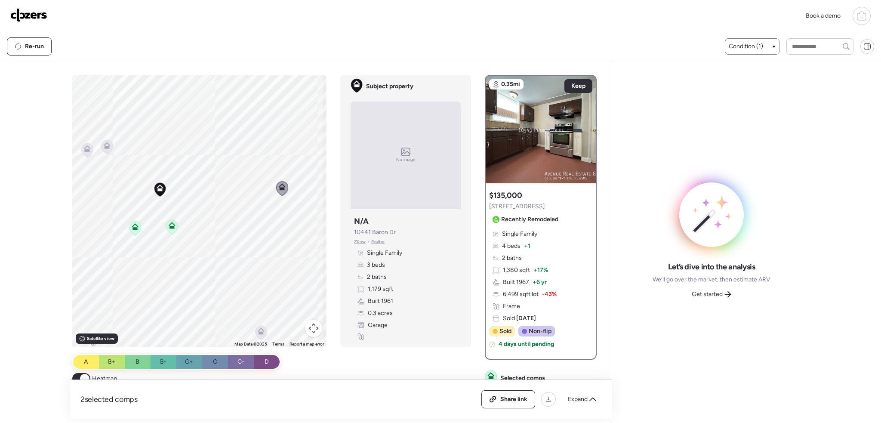
click at [762, 44] on div "Condition (1)" at bounding box center [752, 46] width 47 height 9
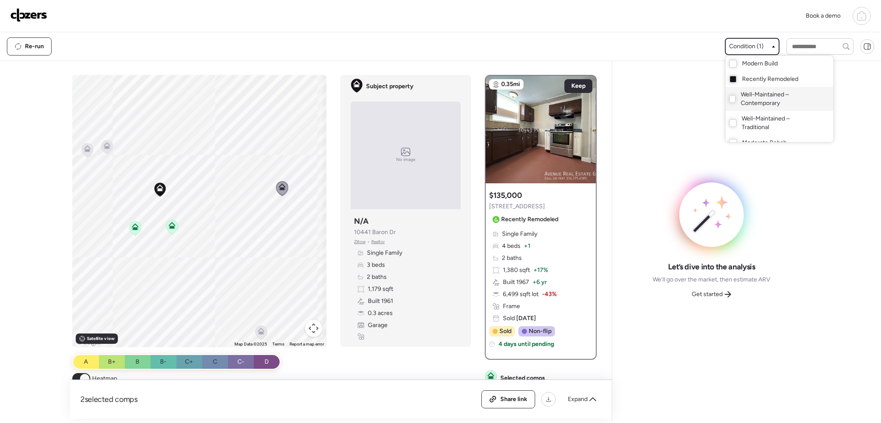
click at [746, 99] on span "Well-Maintained – Contemporary" at bounding box center [778, 98] width 75 height 17
click at [180, 190] on div at bounding box center [440, 187] width 881 height 423
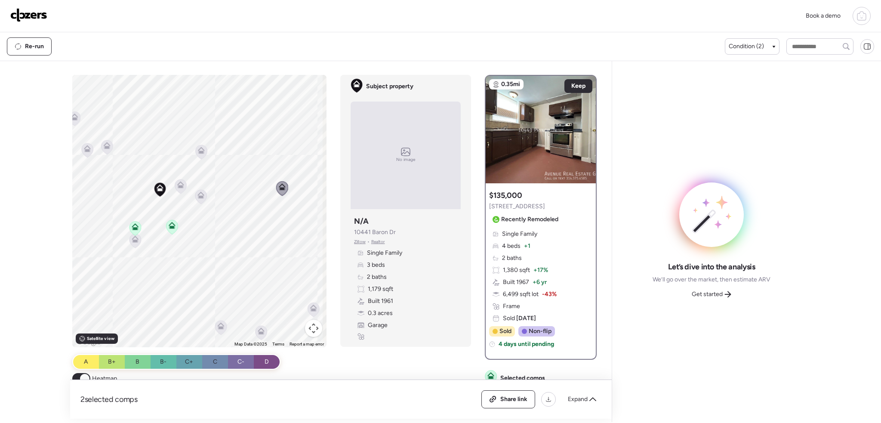
click at [179, 187] on icon at bounding box center [181, 186] width 6 height 3
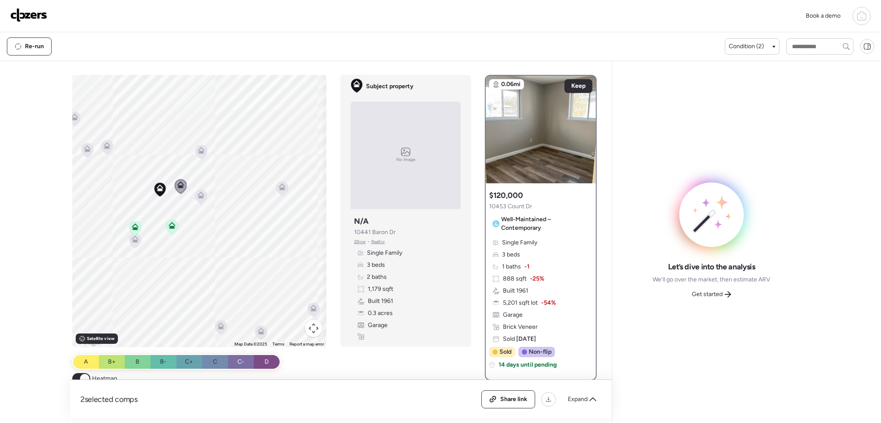
click at [133, 240] on icon at bounding box center [136, 240] width 6 height 3
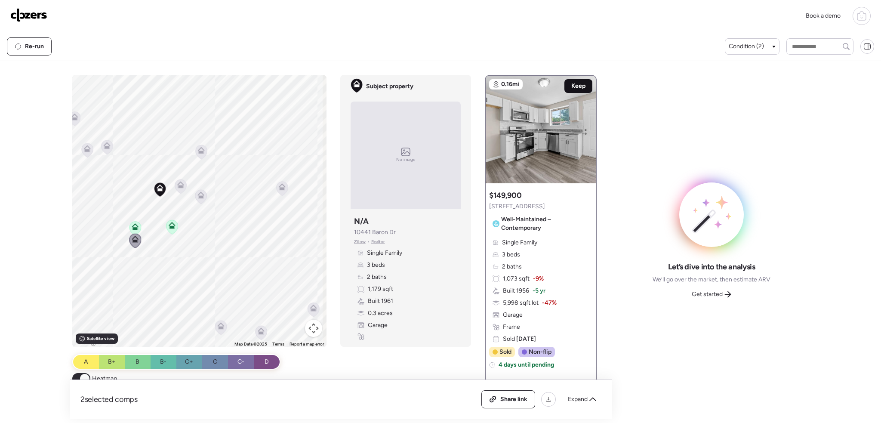
click at [579, 82] on span "Keep" at bounding box center [578, 86] width 14 height 9
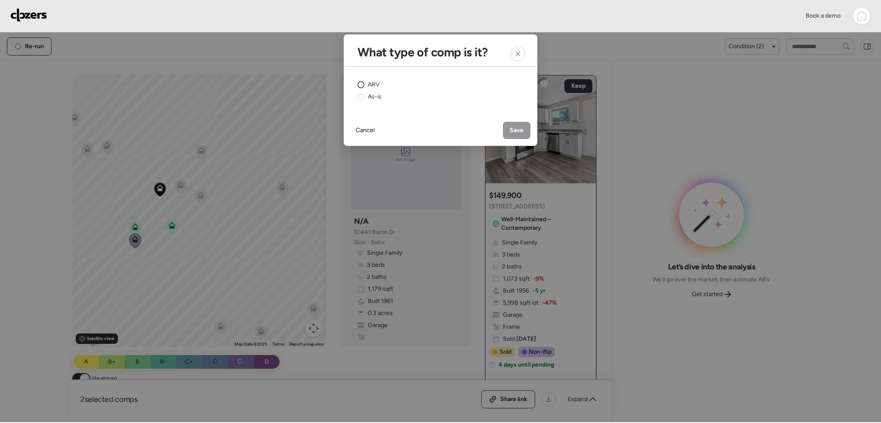
drag, startPoint x: 364, startPoint y: 85, endPoint x: 485, endPoint y: 119, distance: 125.6
click at [366, 85] on div "ARV" at bounding box center [369, 84] width 22 height 9
click at [513, 127] on span "Save" at bounding box center [517, 130] width 14 height 9
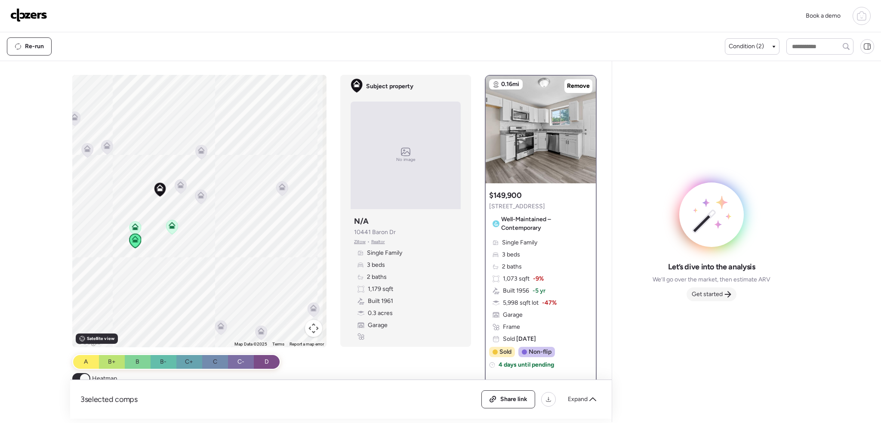
click at [714, 297] on span "Get started" at bounding box center [707, 294] width 31 height 9
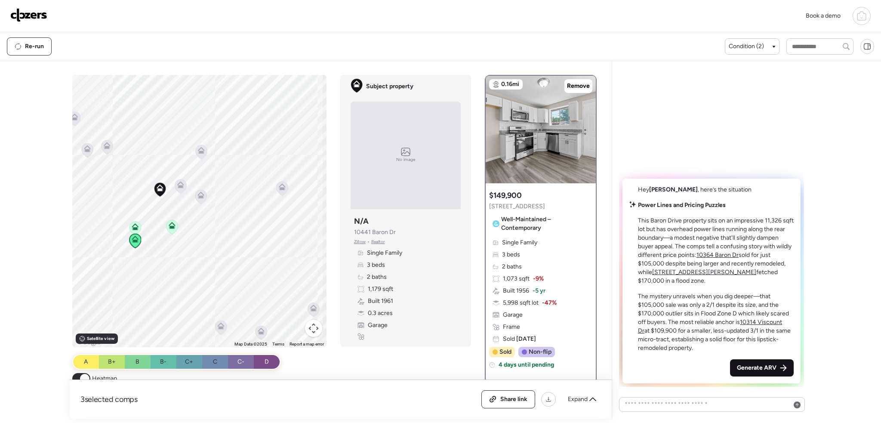
click at [739, 370] on span "Generate ARV" at bounding box center [757, 368] width 40 height 9
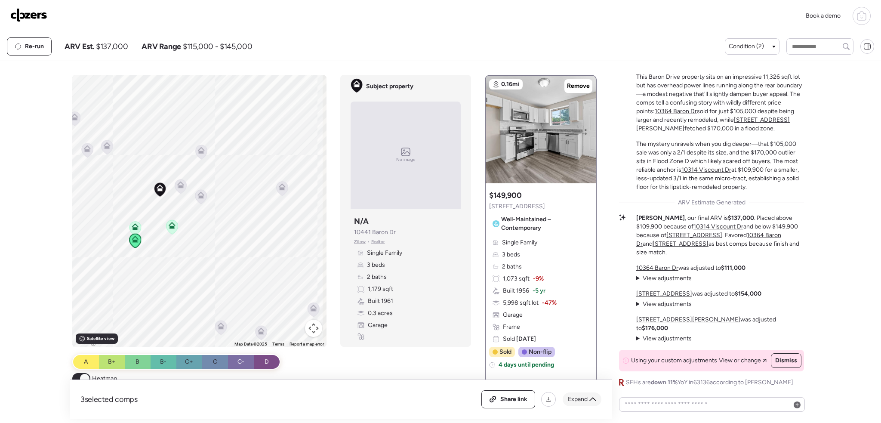
click at [587, 397] on span "Expand" at bounding box center [578, 399] width 20 height 9
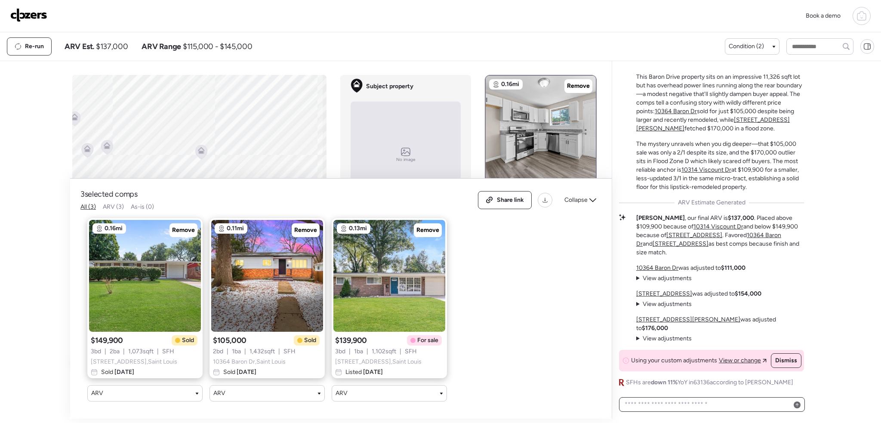
click at [661, 404] on textarea at bounding box center [712, 404] width 178 height 12
type textarea "**********"
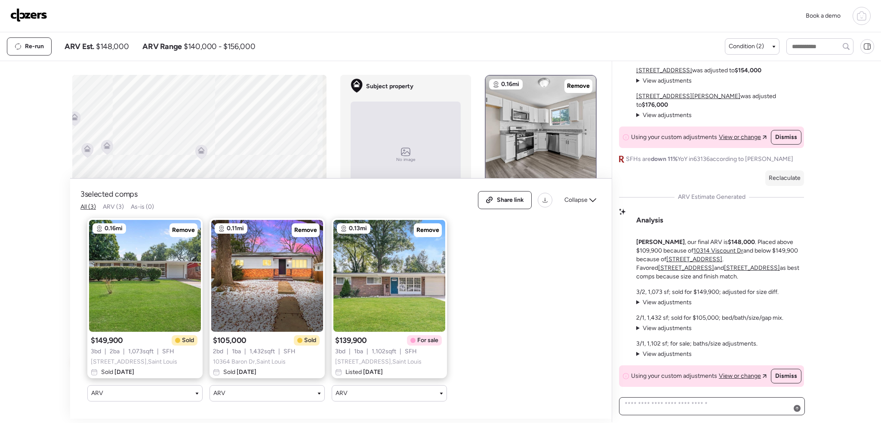
click at [696, 405] on textarea at bounding box center [712, 405] width 178 height 15
type textarea "**********"
